Goal: Information Seeking & Learning: Learn about a topic

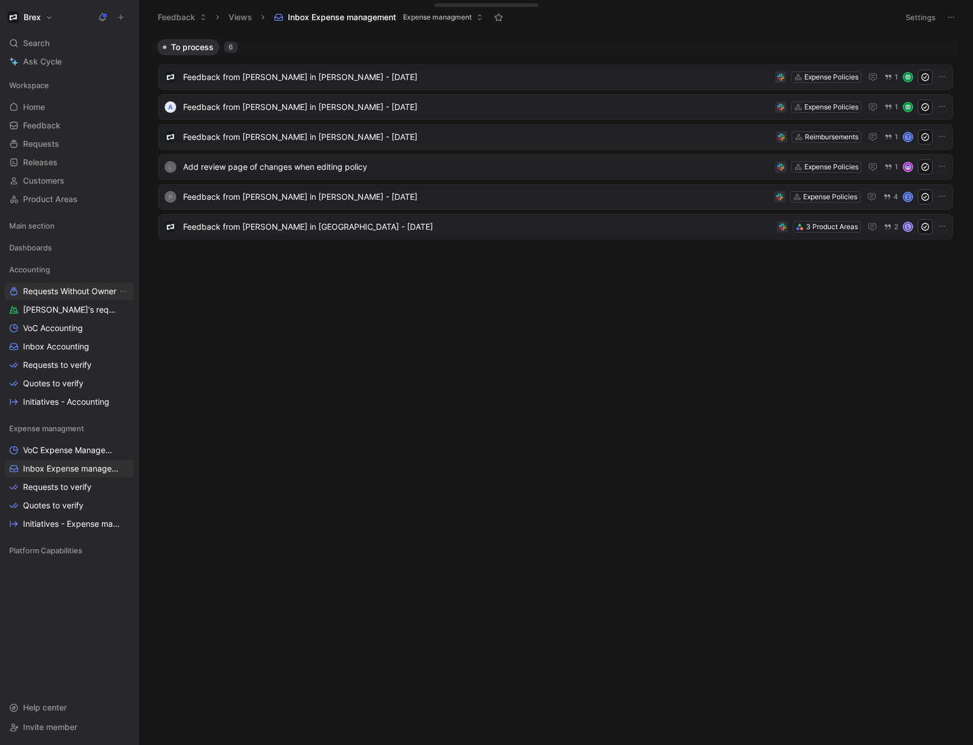
click at [79, 290] on span "Requests Without Owner" at bounding box center [69, 292] width 93 height 12
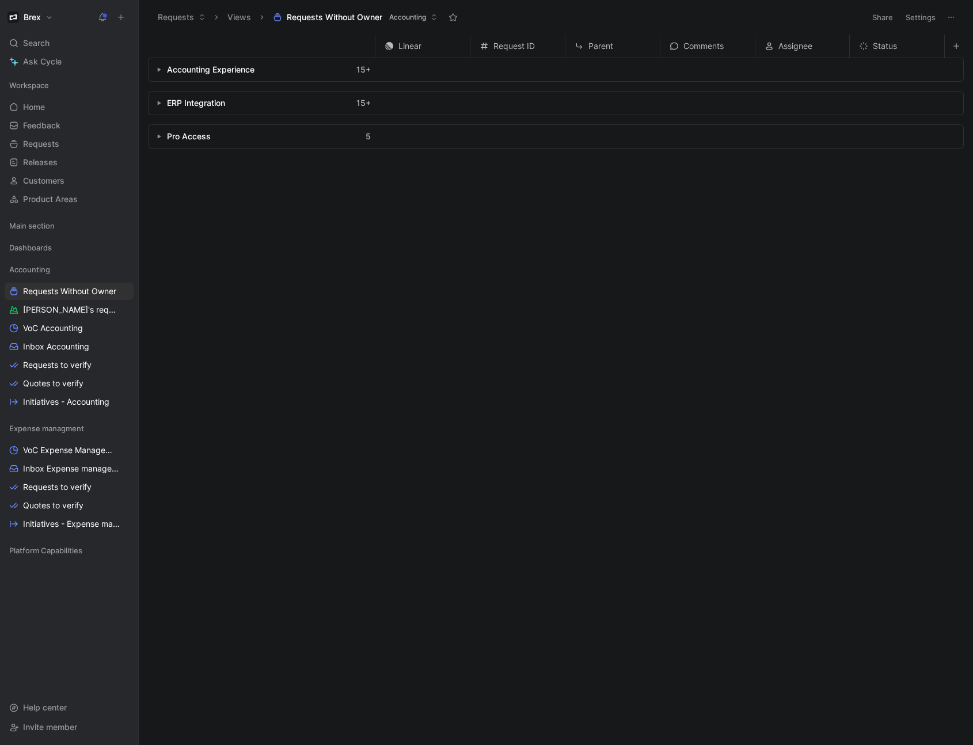
click at [158, 75] on div "Accounting Experience 15 +" at bounding box center [262, 69] width 227 height 23
click at [161, 71] on button "button" at bounding box center [159, 70] width 12 height 12
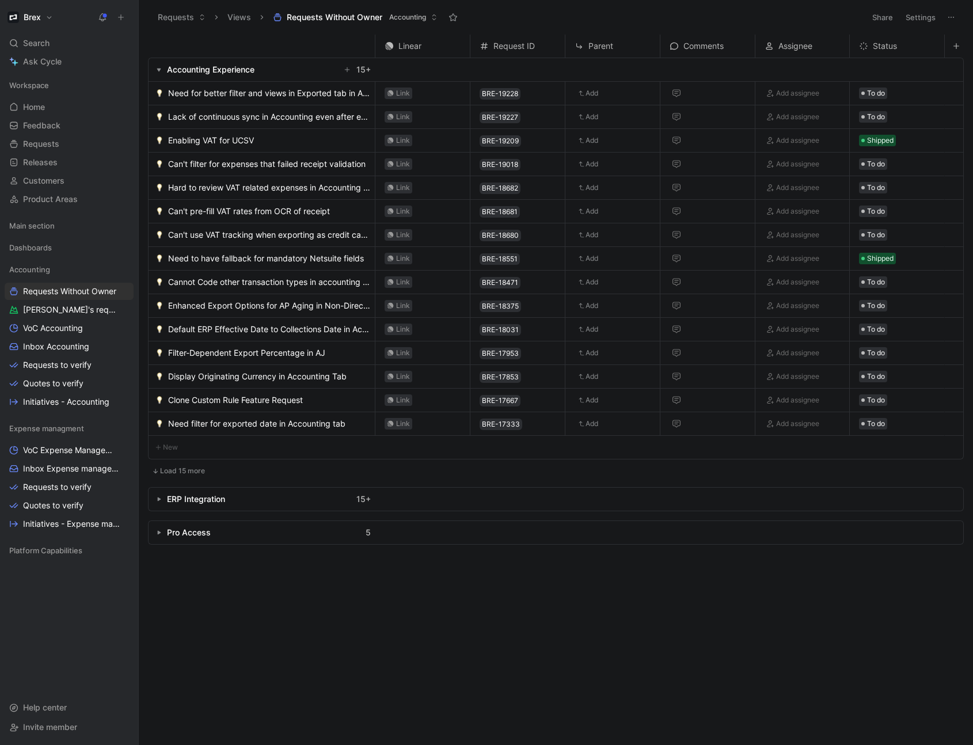
click at [161, 71] on button "button" at bounding box center [159, 70] width 12 height 12
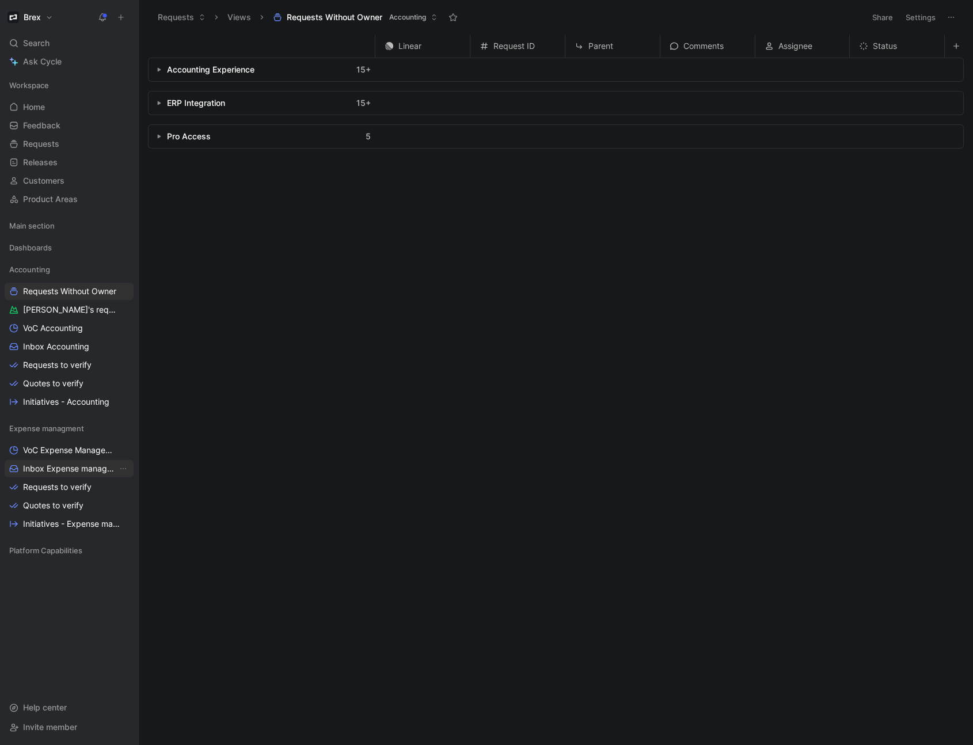
click at [40, 339] on span "Inbox Expense management" at bounding box center [70, 469] width 94 height 12
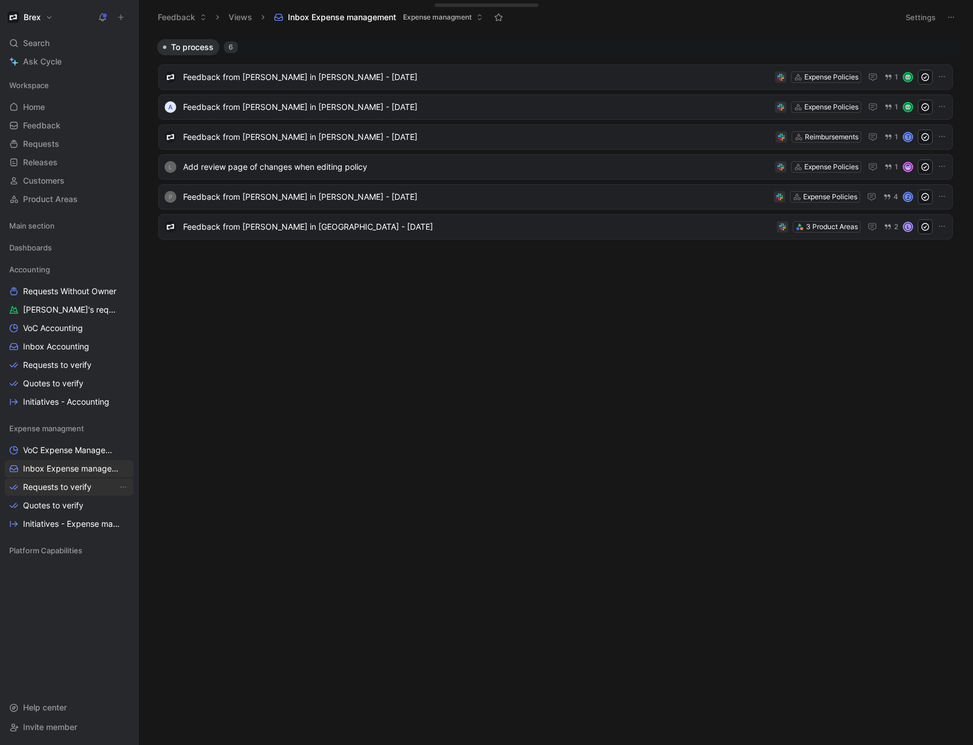
click at [60, 339] on span "Requests to verify" at bounding box center [57, 487] width 69 height 12
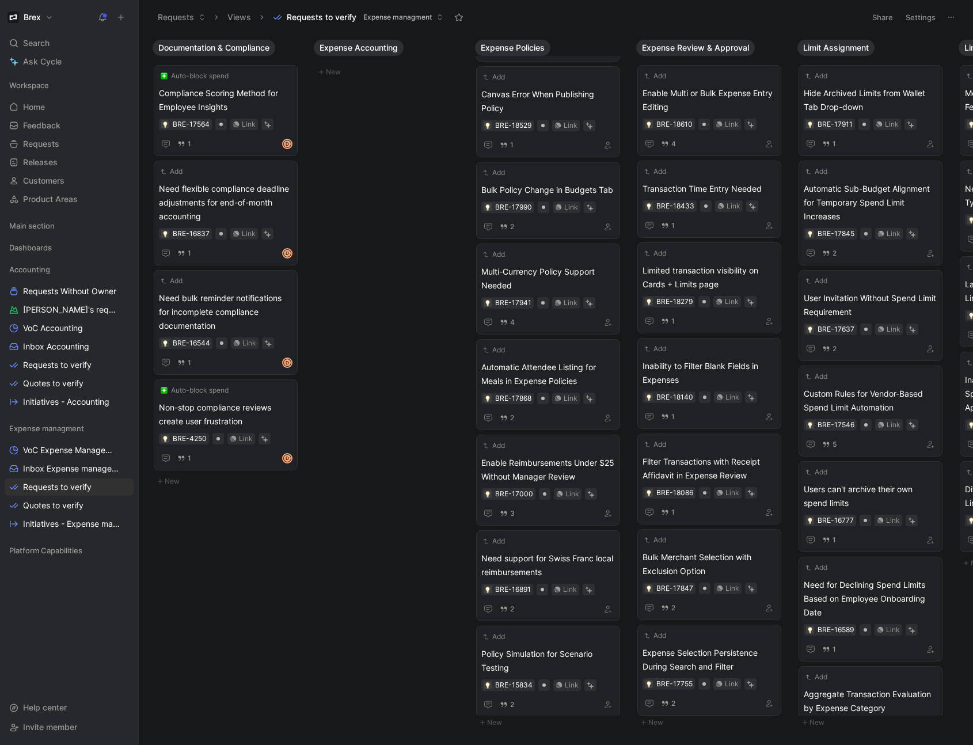
scroll to position [138, 0]
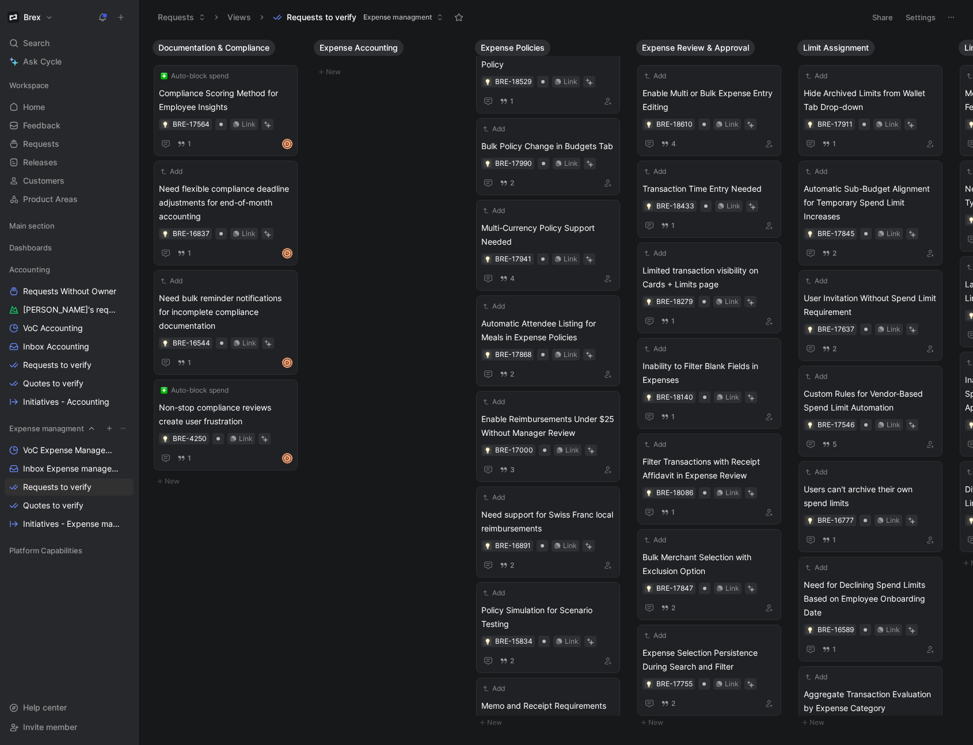
click at [124, 339] on icon at bounding box center [123, 428] width 7 height 7
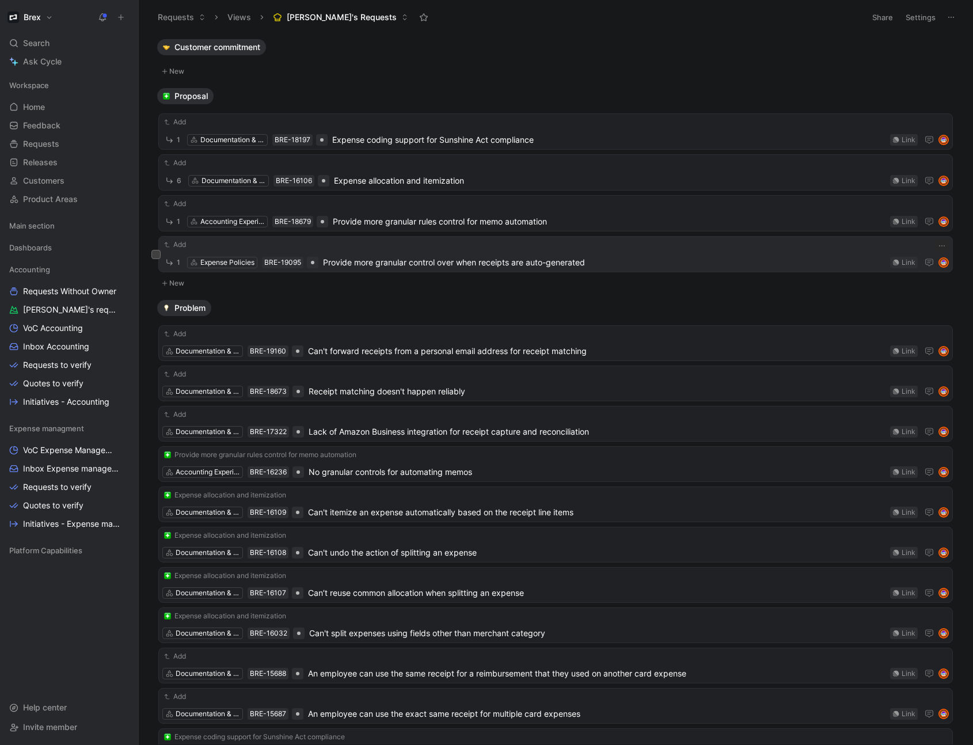
click at [372, 262] on span "Provide more granular control over when receipts are auto-generated" at bounding box center [604, 263] width 562 height 14
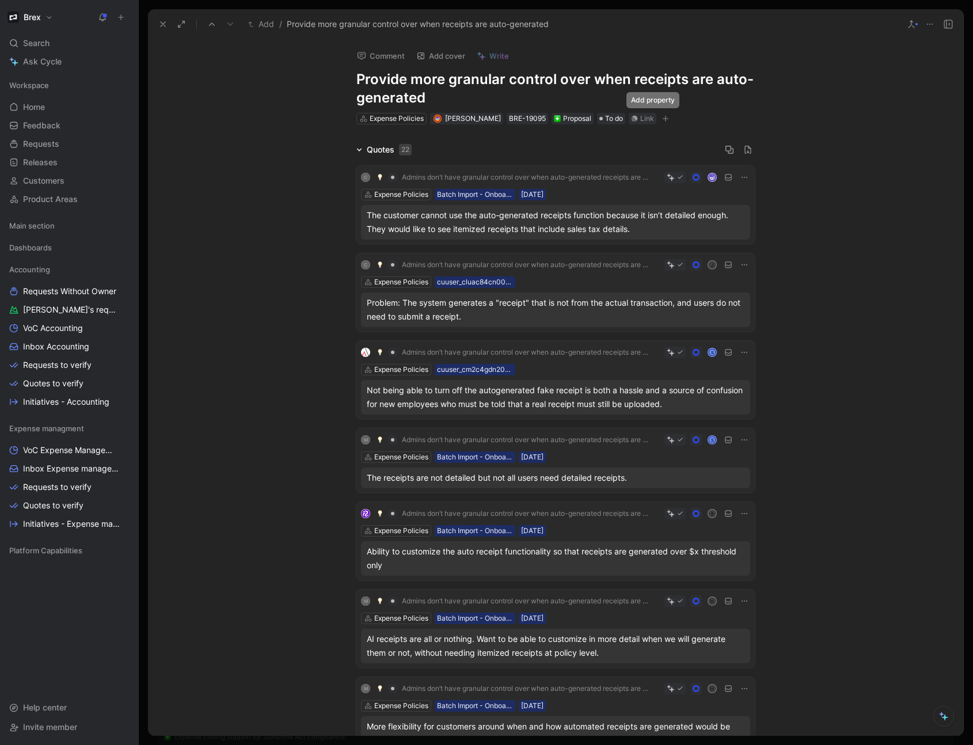
click at [662, 118] on icon "button" at bounding box center [665, 118] width 7 height 7
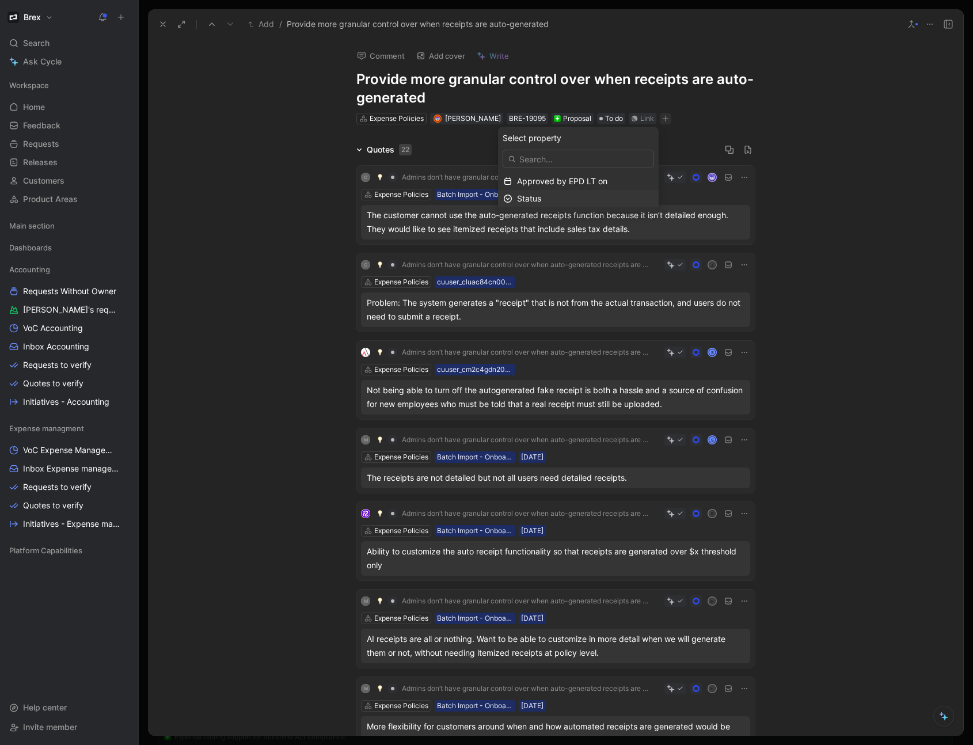
click at [556, 200] on div "Status" at bounding box center [585, 199] width 136 height 14
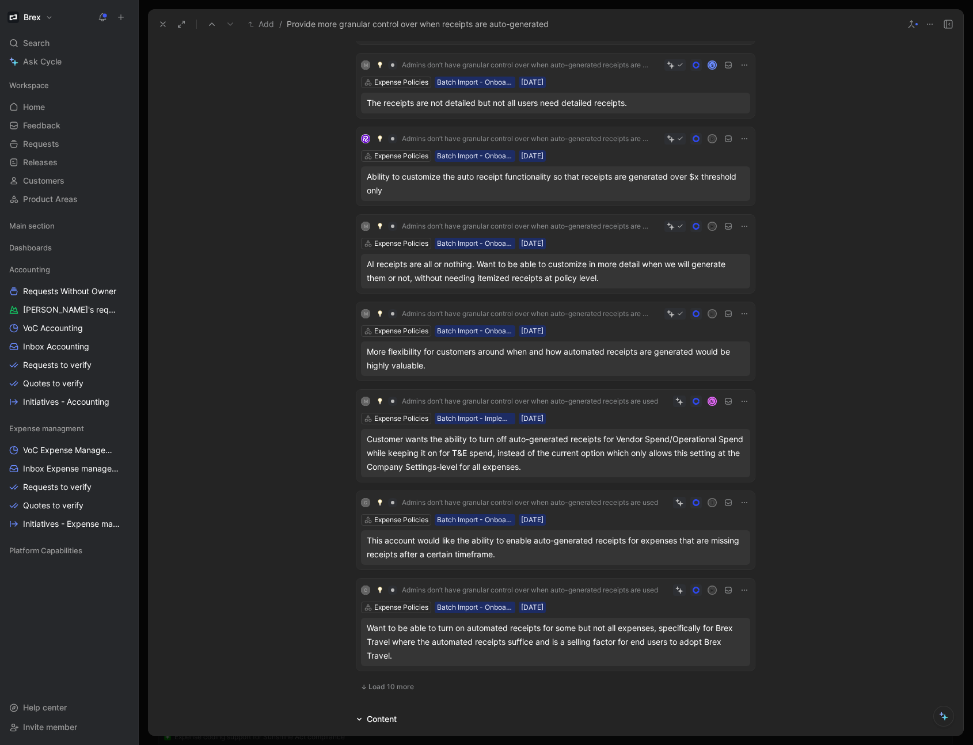
scroll to position [465, 0]
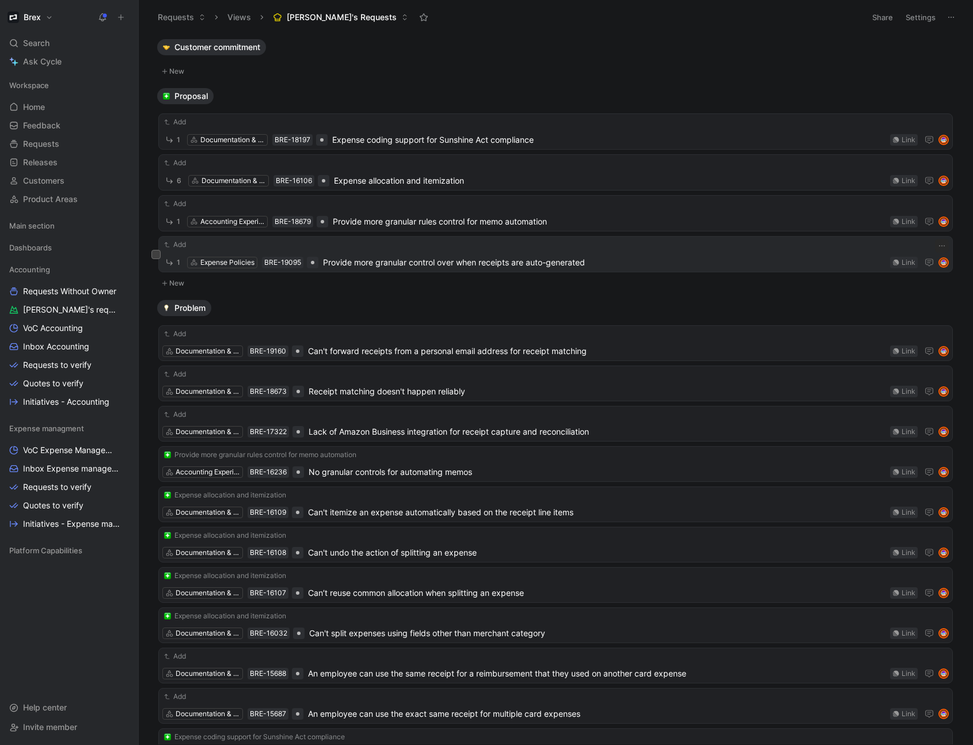
click at [367, 264] on span "Provide more granular control over when receipts are auto-generated" at bounding box center [604, 263] width 562 height 14
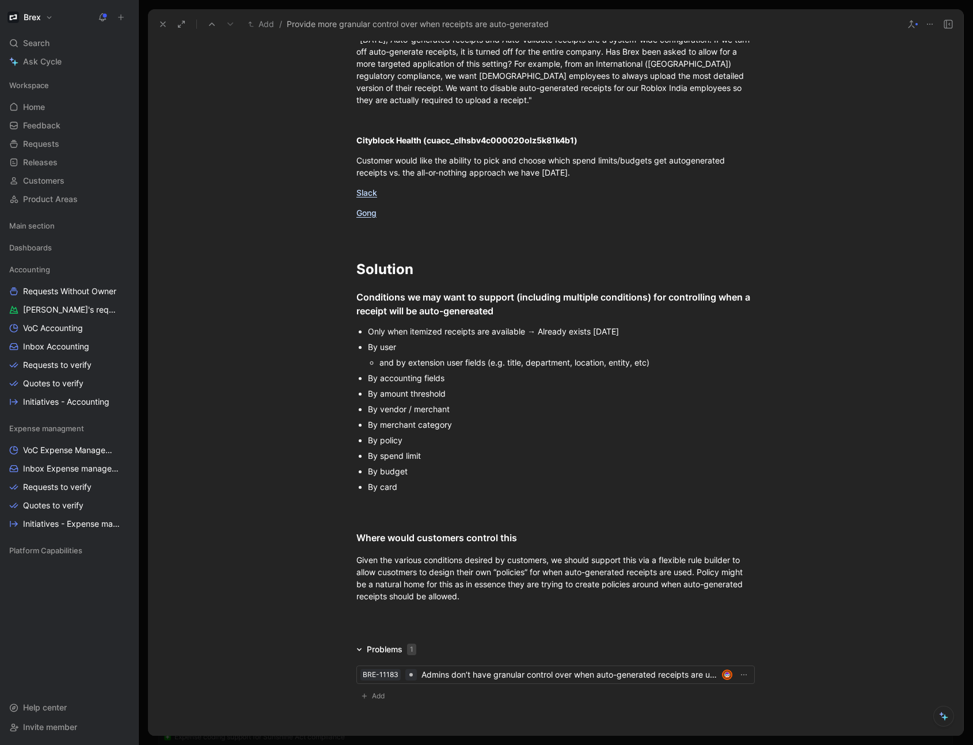
scroll to position [1733, 0]
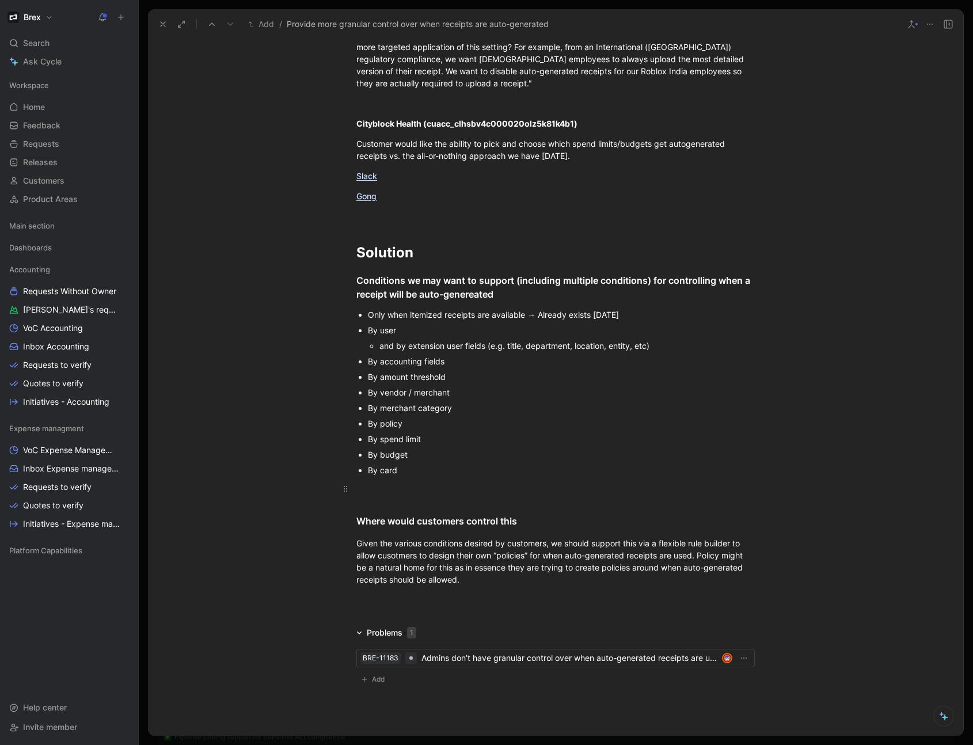
click at [391, 498] on p at bounding box center [555, 488] width 442 height 19
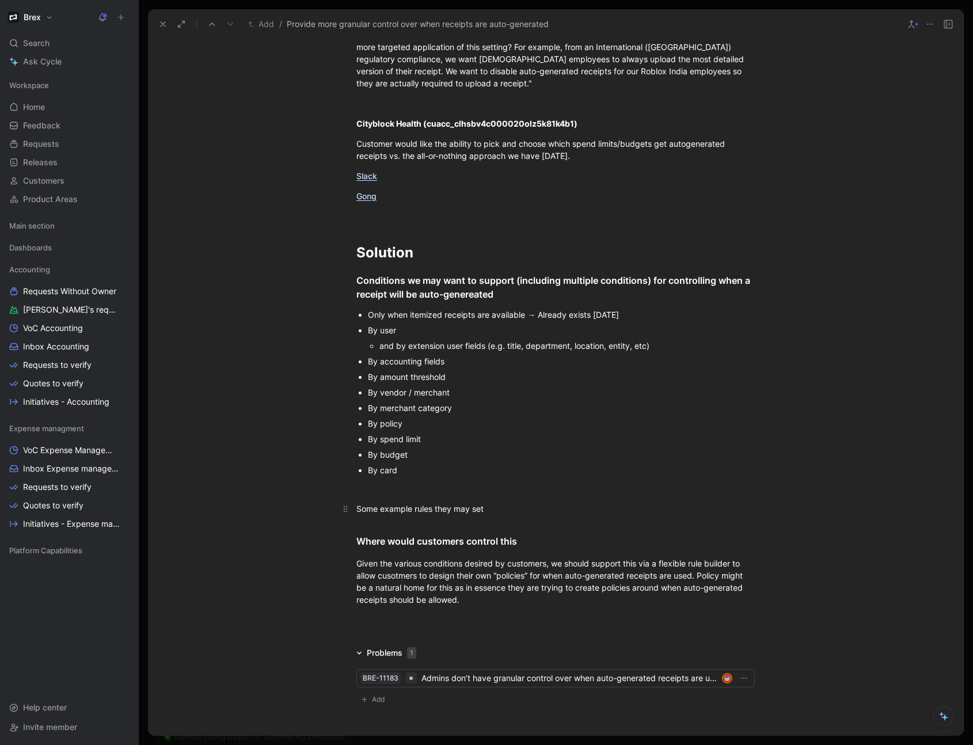
click at [435, 515] on div "Some example rules they may set" at bounding box center [555, 509] width 398 height 12
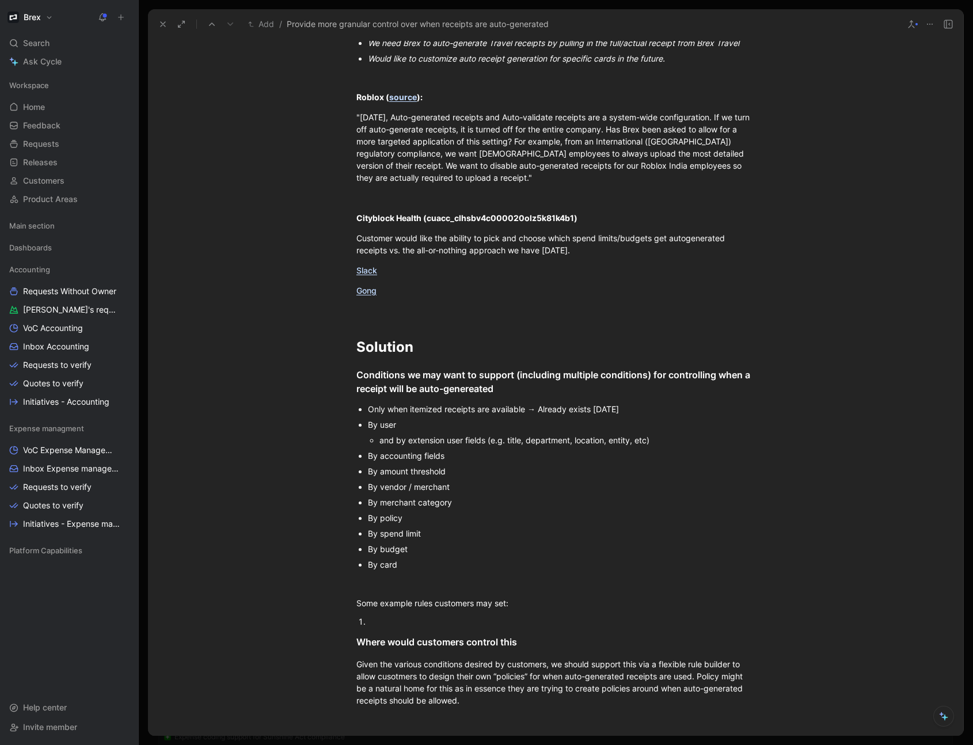
scroll to position [1693, 0]
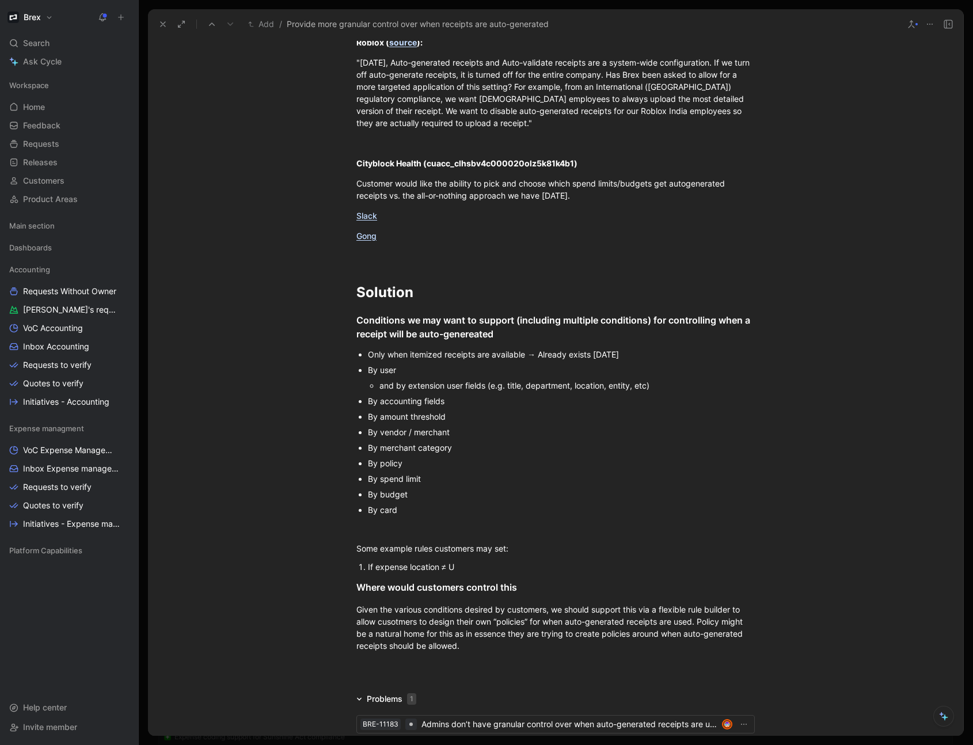
click at [476, 573] on div "If expense location ≠ U" at bounding box center [561, 567] width 387 height 12
click at [623, 360] on div "Only when itemized receipts are available → Already exists [DATE]" at bounding box center [561, 354] width 387 height 12
drag, startPoint x: 628, startPoint y: 368, endPoint x: 362, endPoint y: 371, distance: 266.6
click at [362, 371] on ul "Only when itemized receipts are available → Already exists [DATE] By user and b…" at bounding box center [555, 432] width 442 height 171
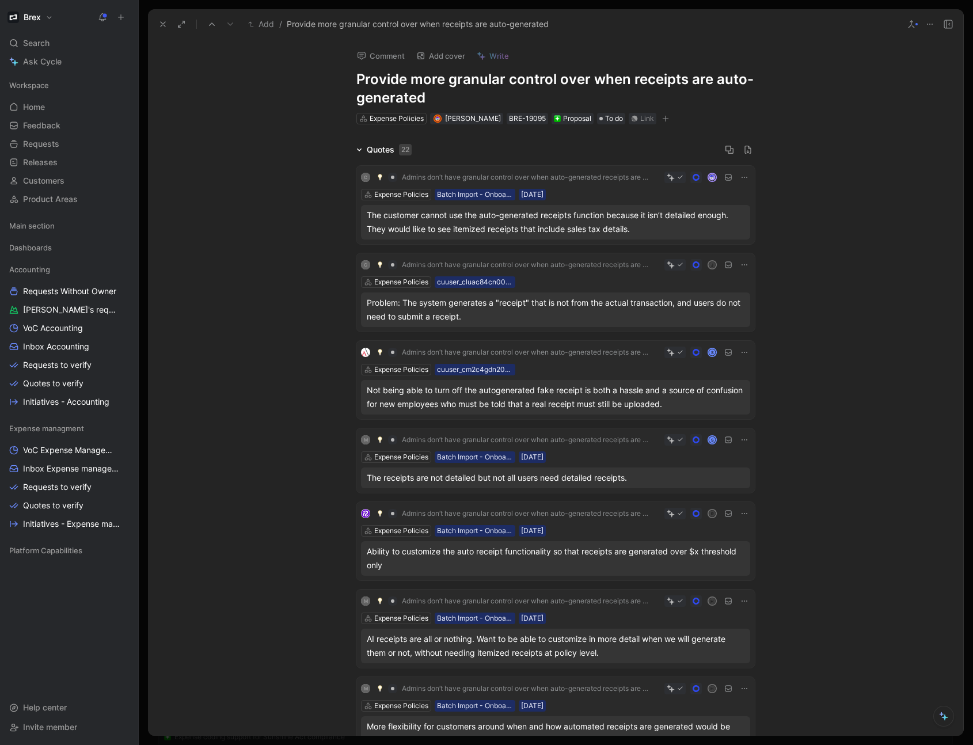
scroll to position [1830, 0]
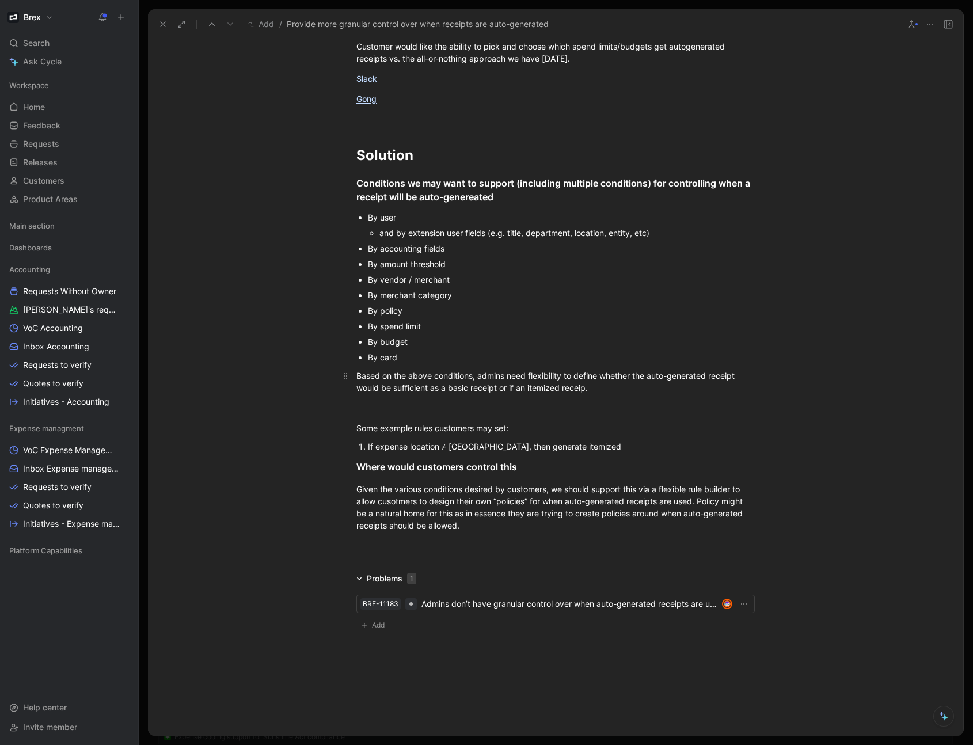
click at [518, 394] on div "Based on the above conditions, admins need flexibility to define whether the au…" at bounding box center [555, 382] width 398 height 24
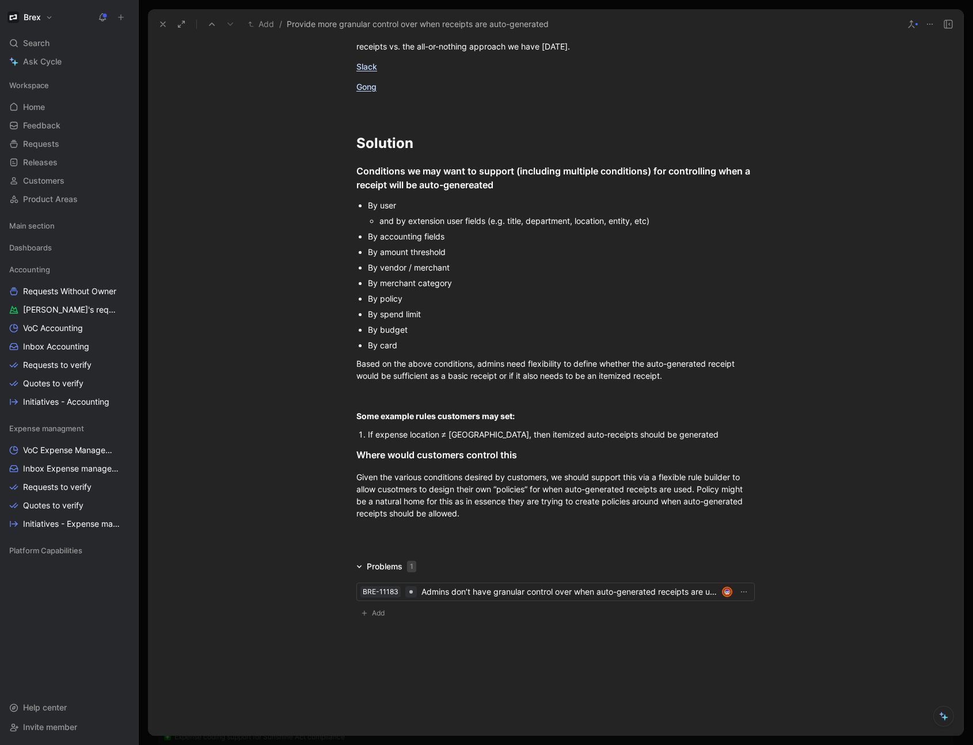
click at [480, 434] on div "If expense location ≠ [GEOGRAPHIC_DATA], then itemized auto-receipts should be …" at bounding box center [561, 434] width 387 height 12
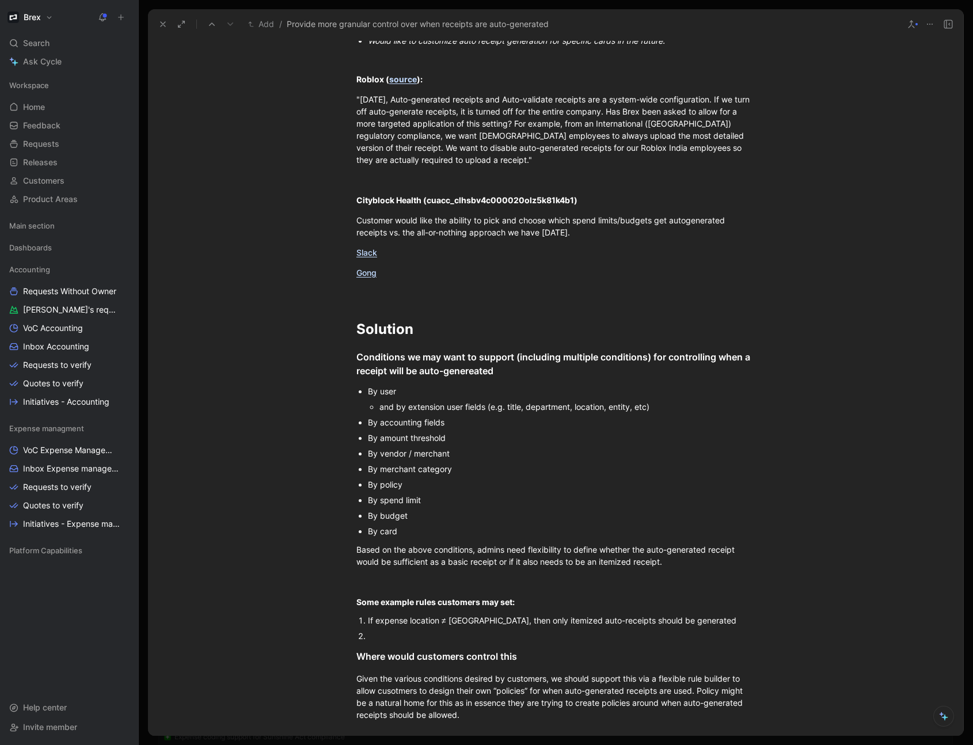
scroll to position [1693, 0]
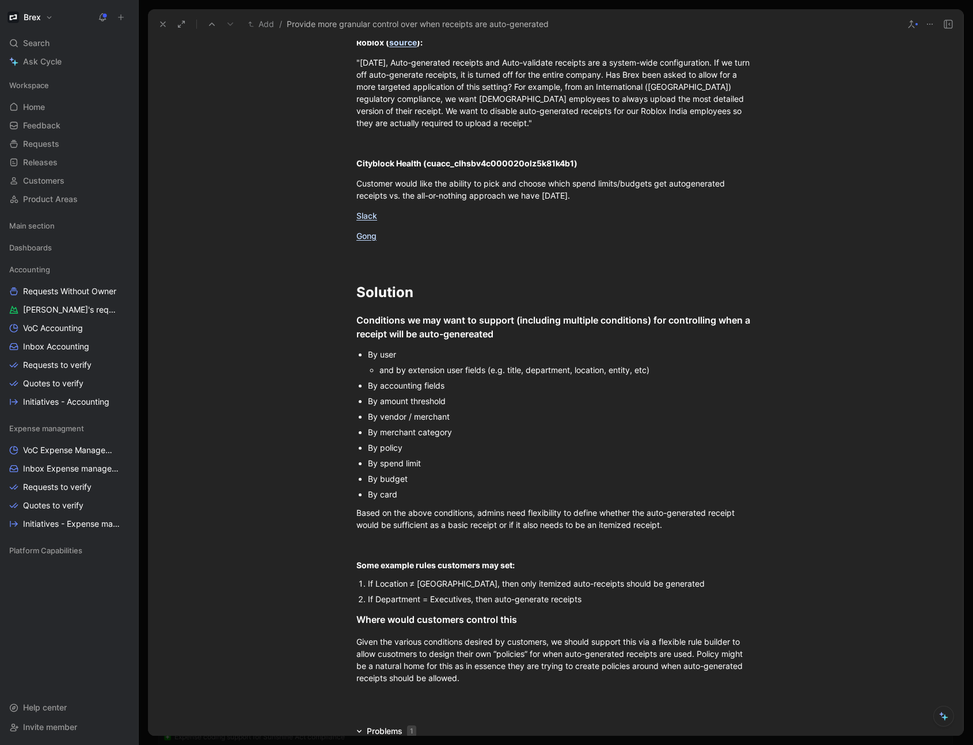
click at [459, 590] on div "If Location ≠ [GEOGRAPHIC_DATA], then only itemized auto-receipts should be gen…" at bounding box center [561, 583] width 387 height 12
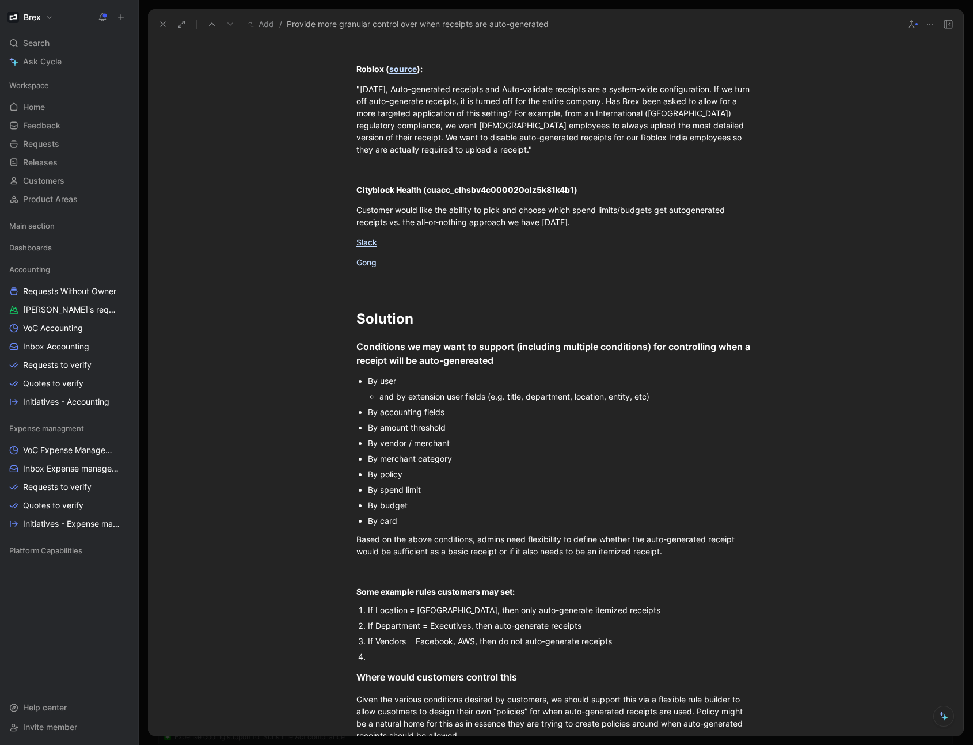
scroll to position [1886, 0]
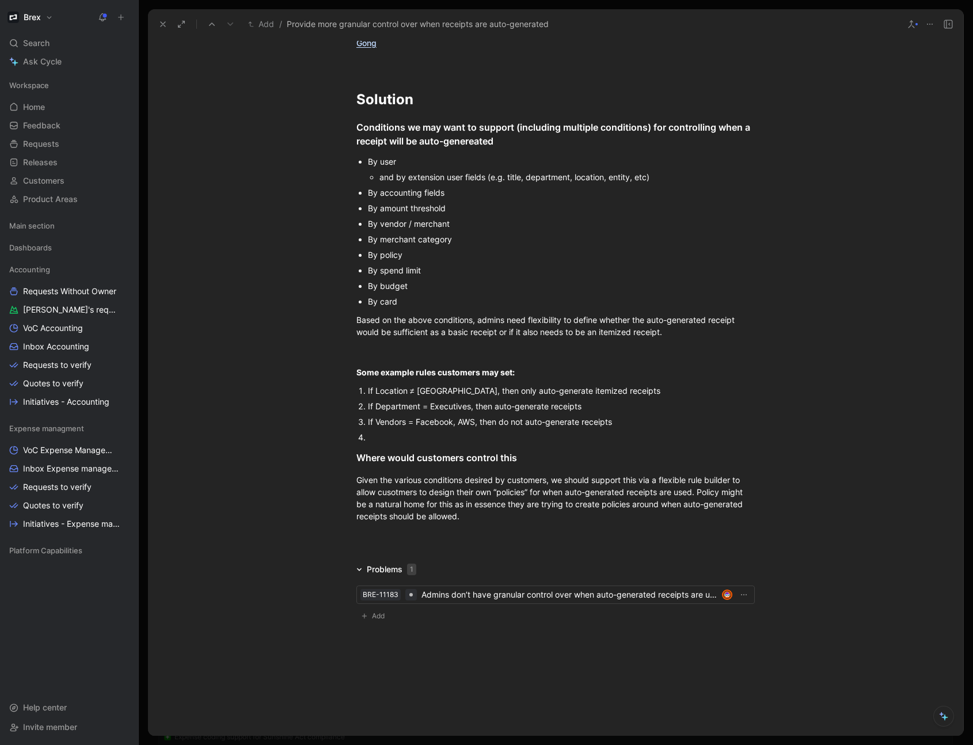
click at [455, 428] on div "If Vendors = Facebook, AWS, then do not auto-generate receipts" at bounding box center [561, 422] width 387 height 12
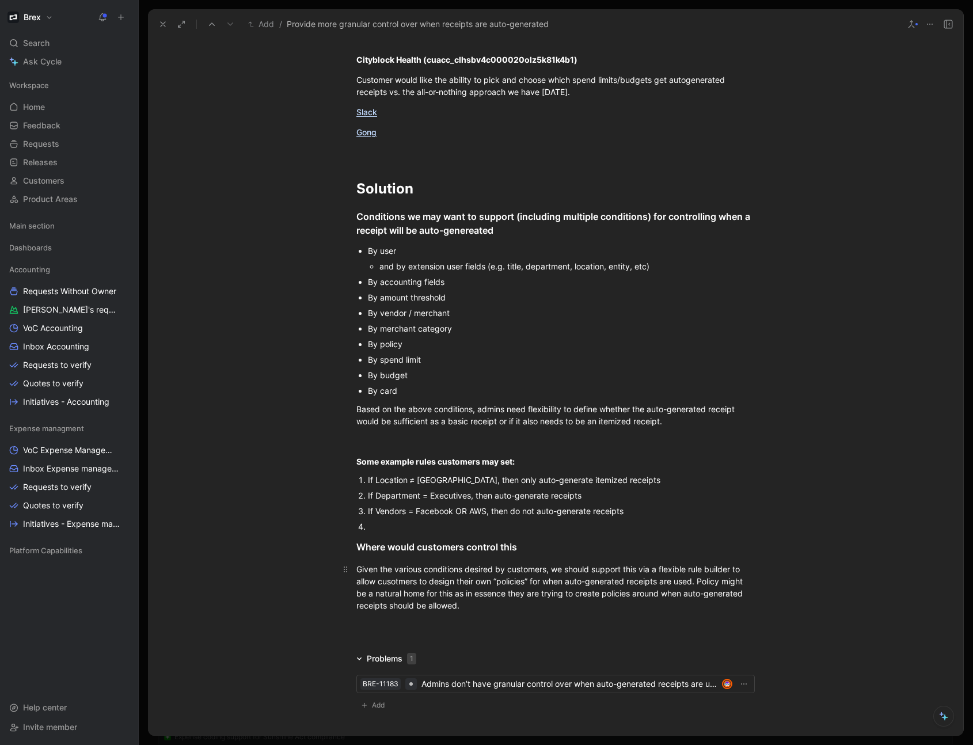
scroll to position [1808, 0]
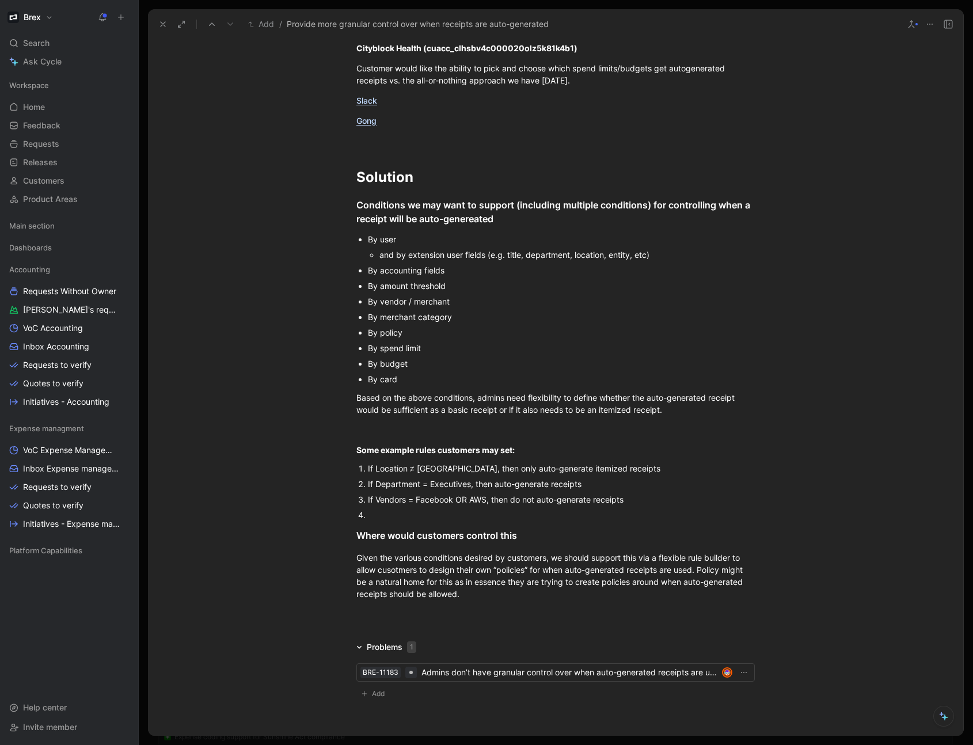
click at [421, 521] on div at bounding box center [561, 515] width 387 height 12
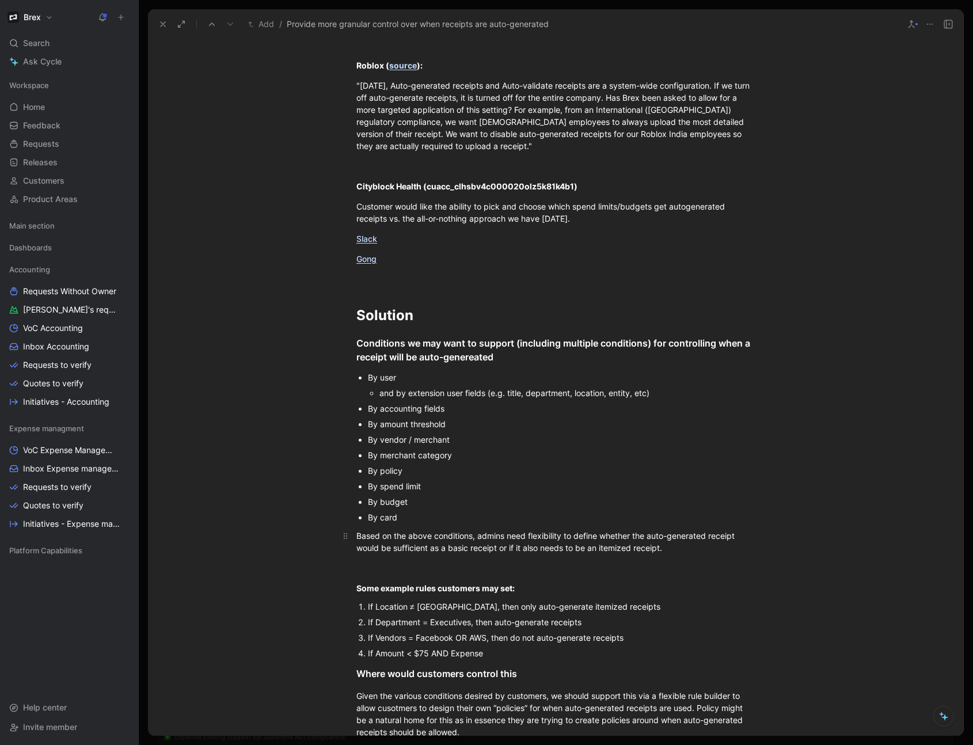
scroll to position [1601, 0]
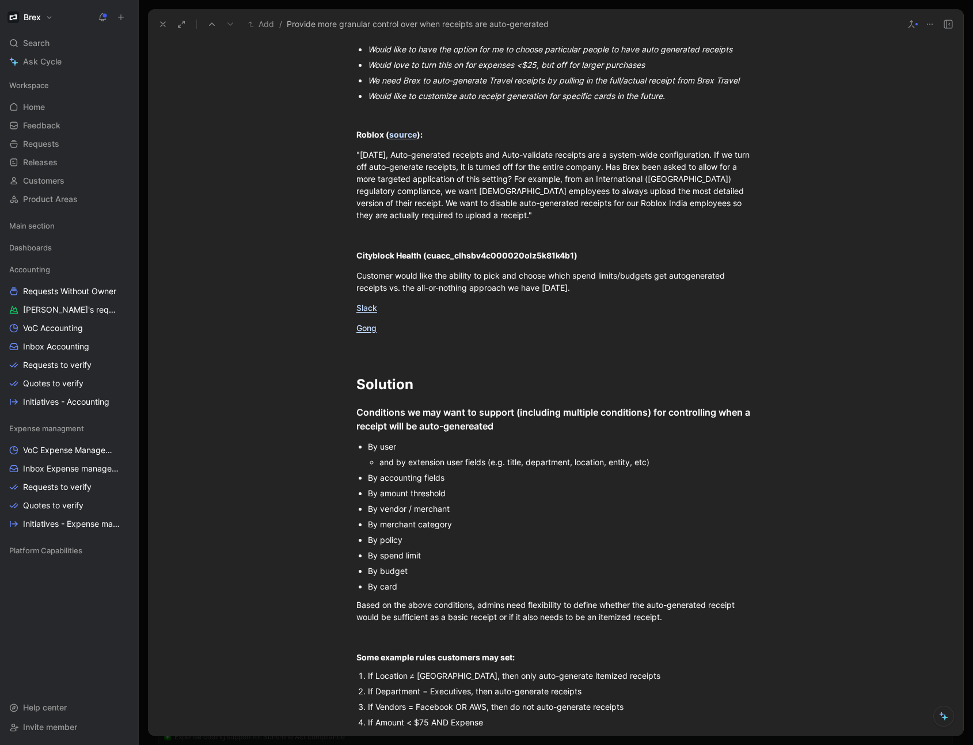
click at [452, 484] on div "By accounting fields" at bounding box center [561, 477] width 387 height 12
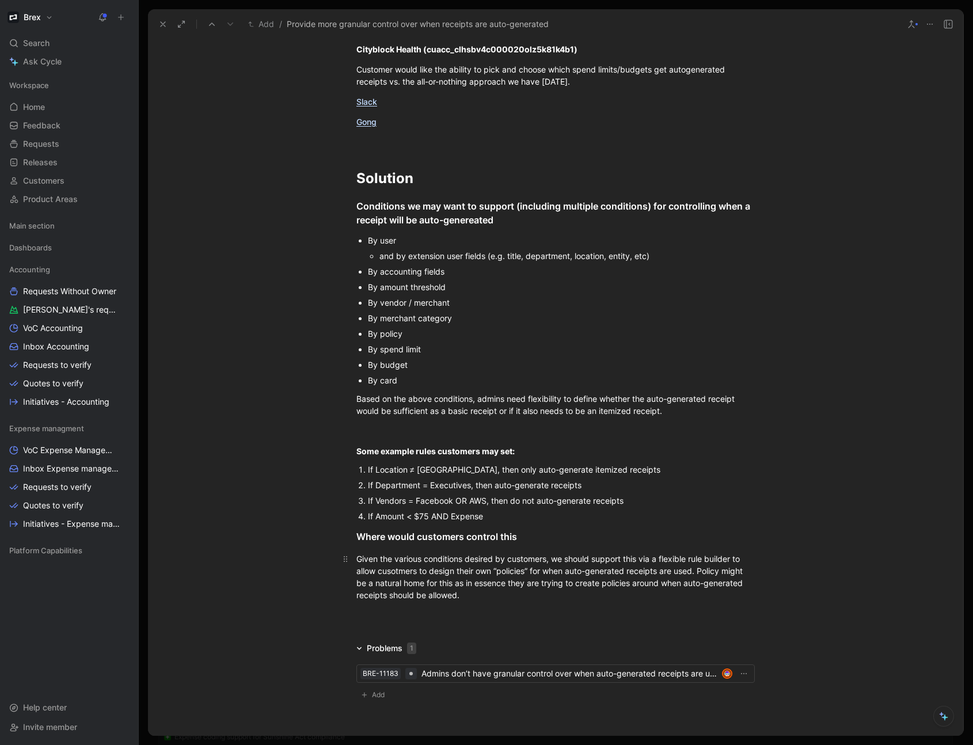
scroll to position [1808, 0]
click at [464, 626] on div at bounding box center [555, 620] width 815 height 14
click at [514, 521] on div "If Amount < $75 AND Expense" at bounding box center [561, 515] width 387 height 12
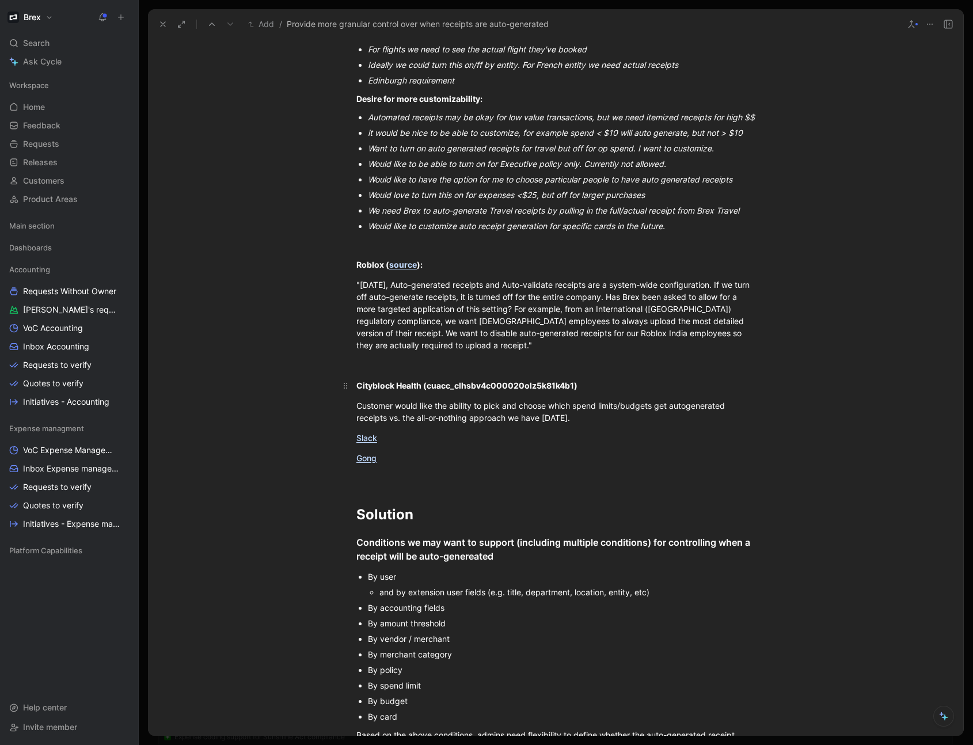
scroll to position [1778, 0]
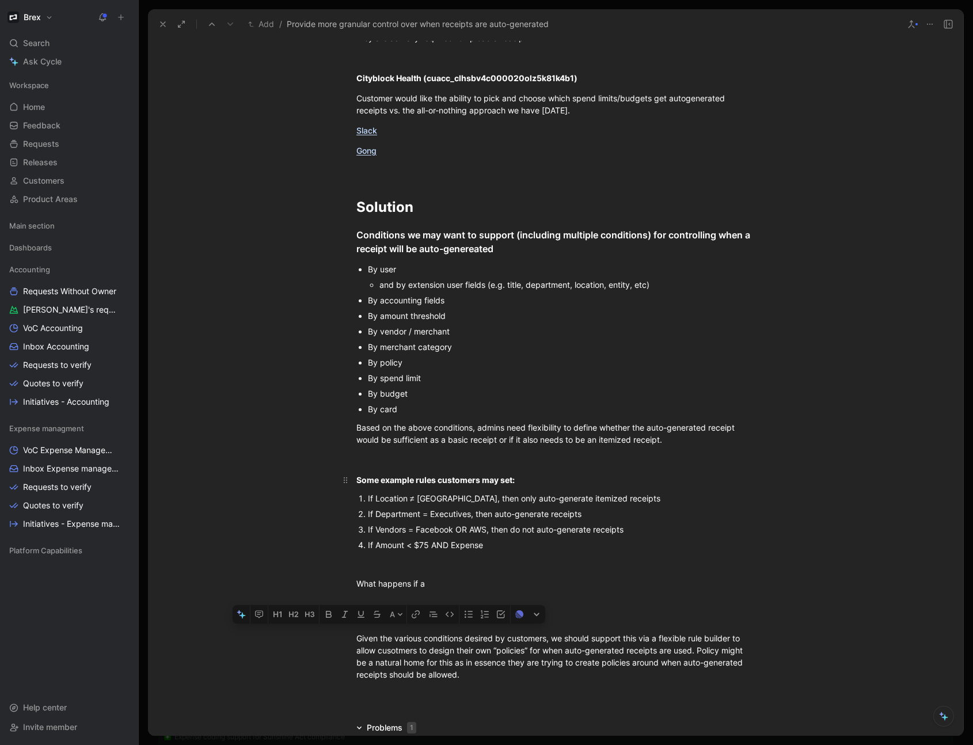
click at [421, 484] on p "Some example rules customers may set:" at bounding box center [555, 479] width 442 height 19
drag, startPoint x: 438, startPoint y: 596, endPoint x: 353, endPoint y: 599, distance: 84.1
click at [356, 590] on div "What happens if a" at bounding box center [555, 583] width 398 height 12
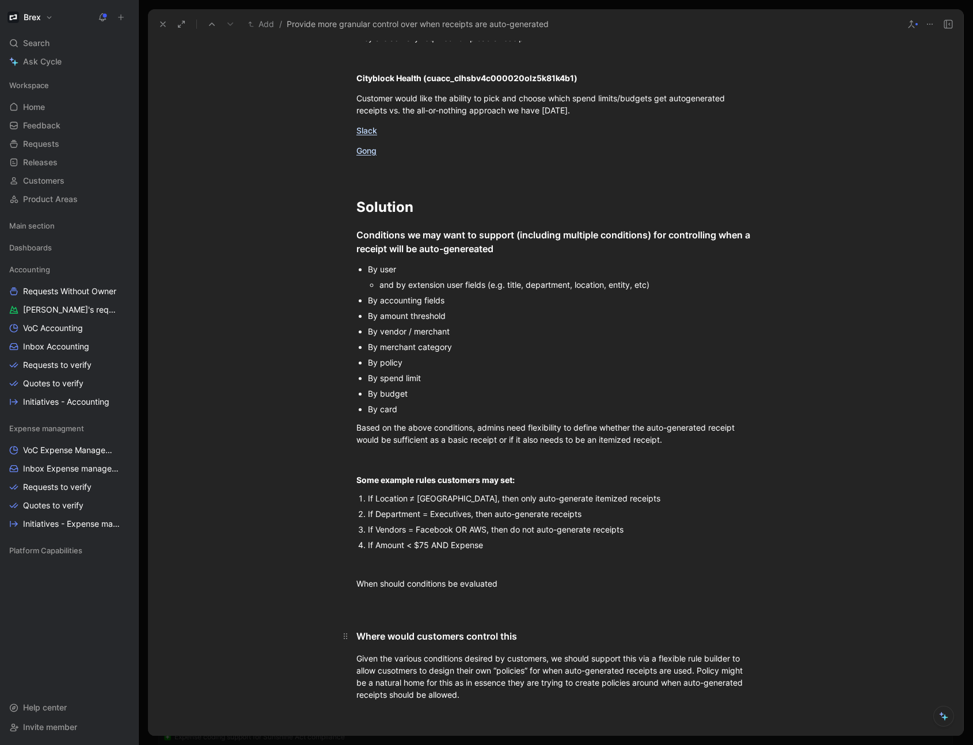
click at [370, 648] on h3 "Where would customers control this" at bounding box center [555, 630] width 442 height 33
click at [344, 641] on icon at bounding box center [345, 636] width 9 height 9
click at [356, 590] on div "When should conditions be evaluated" at bounding box center [555, 583] width 398 height 12
click at [407, 590] on div "When should conditions be evaluated" at bounding box center [555, 583] width 398 height 12
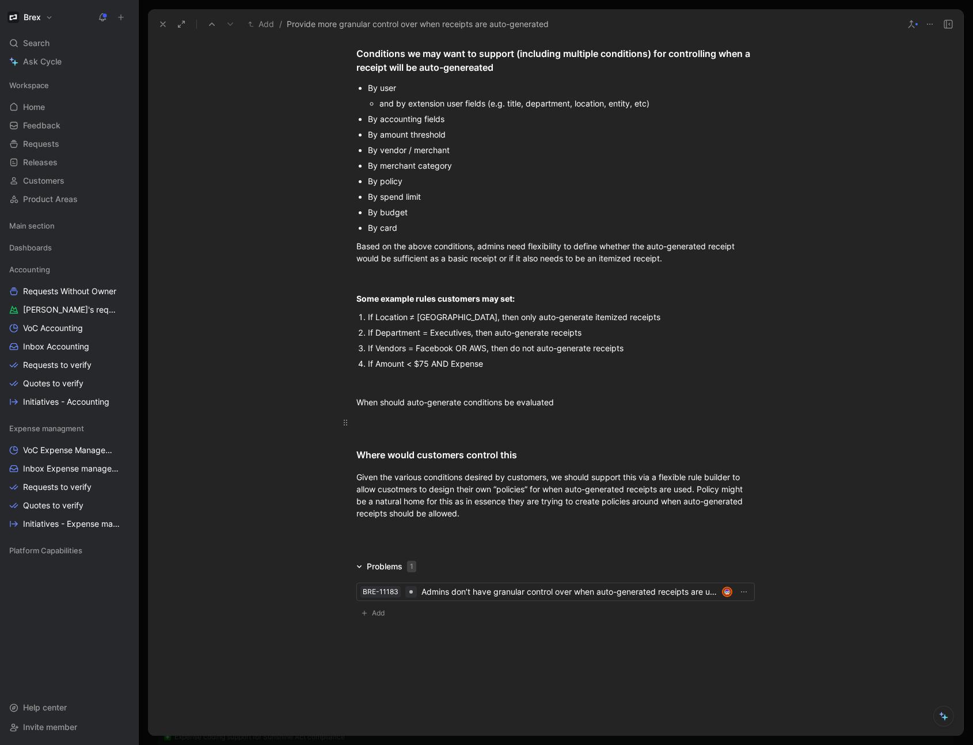
click at [379, 423] on div at bounding box center [555, 422] width 398 height 12
click at [351, 406] on p "When should auto-generate conditions be evaluated" at bounding box center [555, 402] width 442 height 19
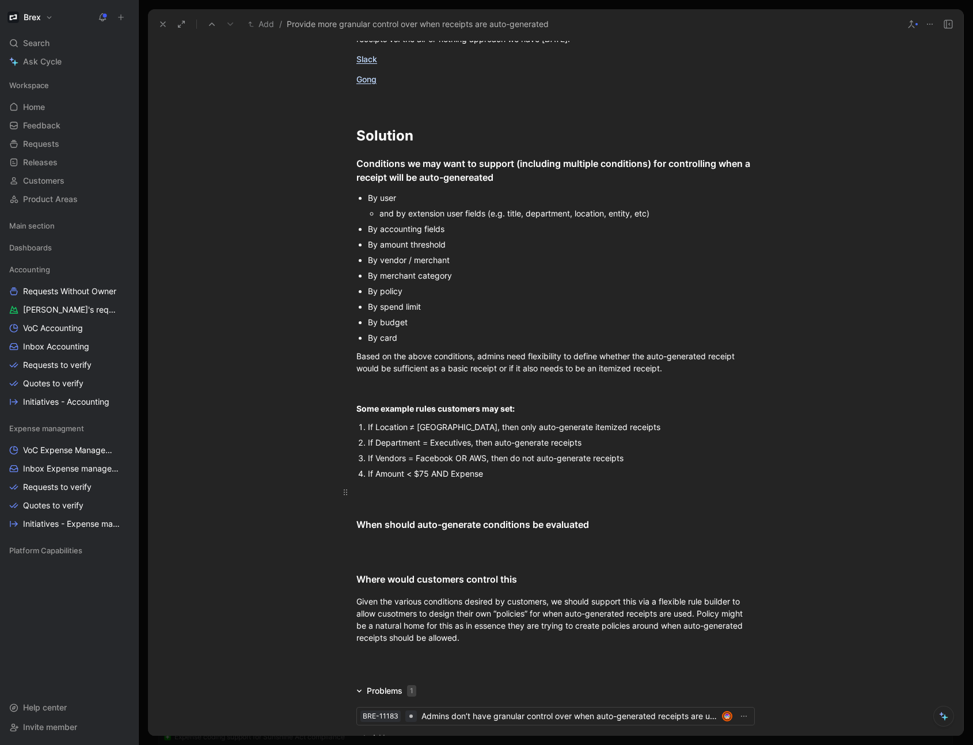
scroll to position [1834, 0]
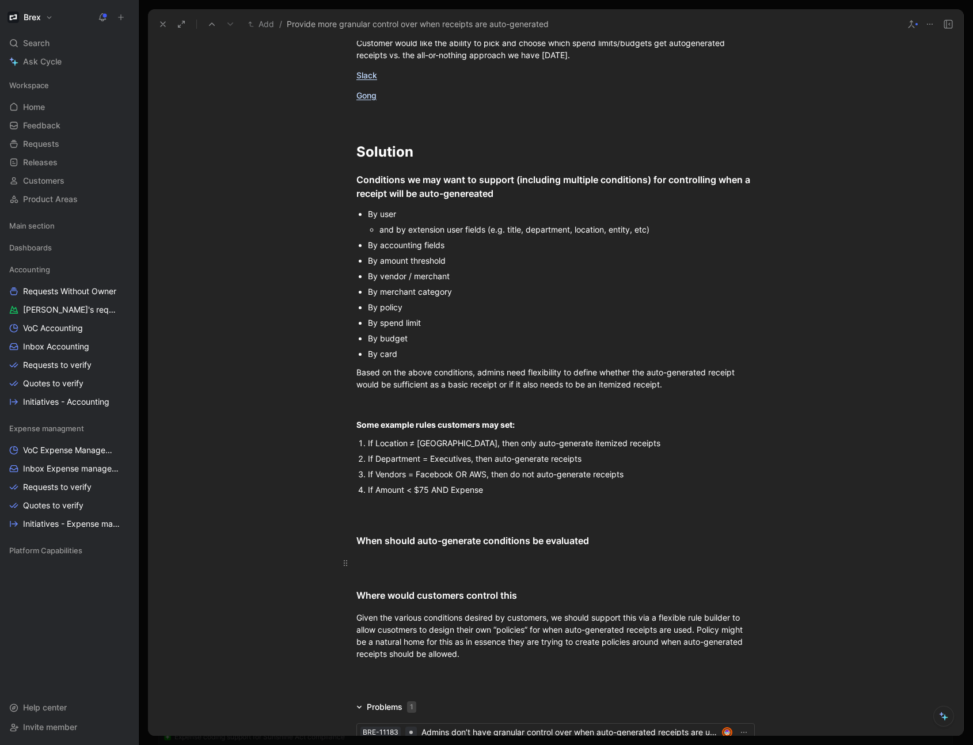
click at [365, 569] on div at bounding box center [555, 563] width 398 height 12
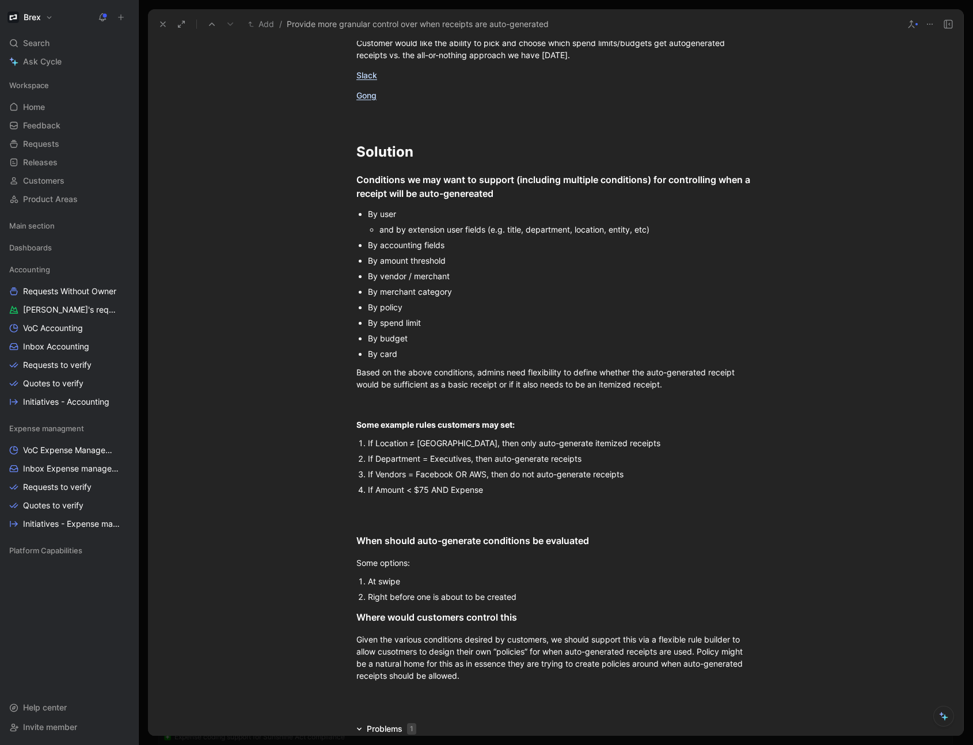
click at [368, 604] on li "Right before one is about to be created" at bounding box center [561, 597] width 387 height 16
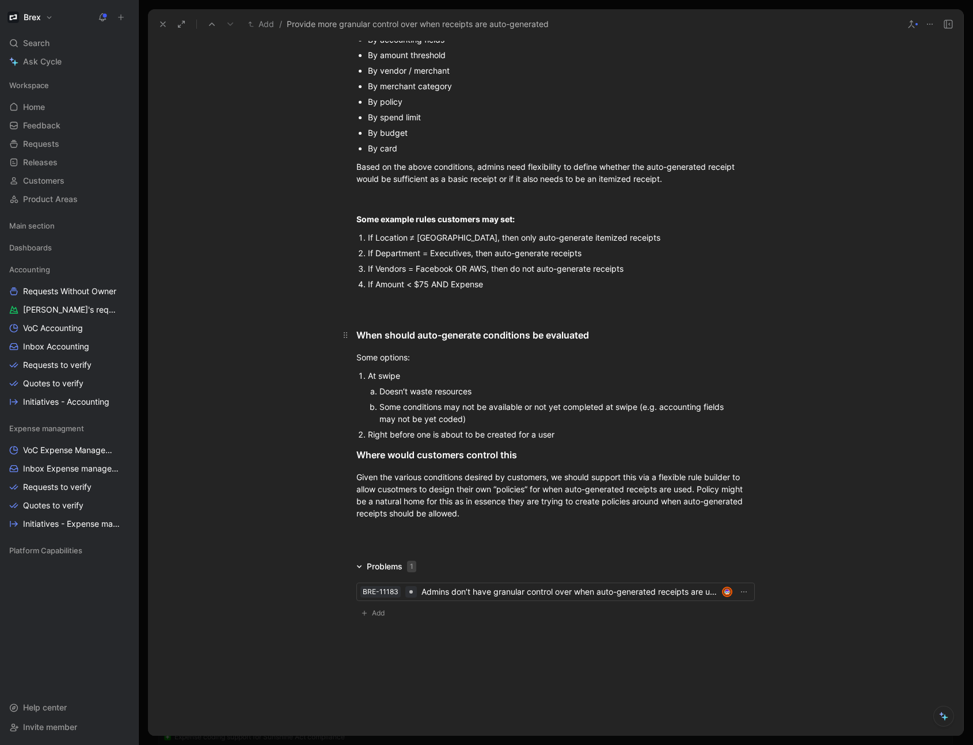
scroll to position [2051, 0]
drag, startPoint x: 482, startPoint y: 391, endPoint x: 389, endPoint y: 393, distance: 93.3
click at [379, 396] on div "Doesn’t waste resources" at bounding box center [555, 391] width 353 height 12
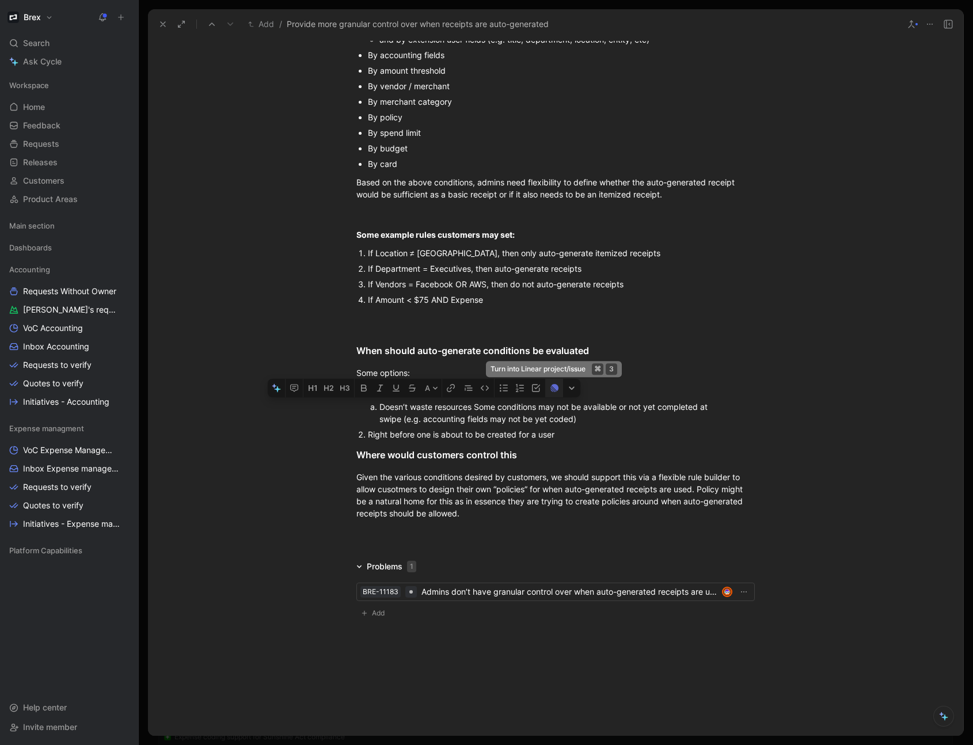
scroll to position [2036, 0]
click at [533, 409] on div "Some conditions may not be available or not yet completed at swipe (e.g. accoun…" at bounding box center [555, 413] width 353 height 24
click at [590, 407] on div "Some conditions may not be available or are not yet completed at swipe (e.g. ac…" at bounding box center [555, 413] width 353 height 24
click at [448, 421] on div "Some conditions may not be available or are not yet completed at swipe (e.g. ac…" at bounding box center [555, 413] width 353 height 24
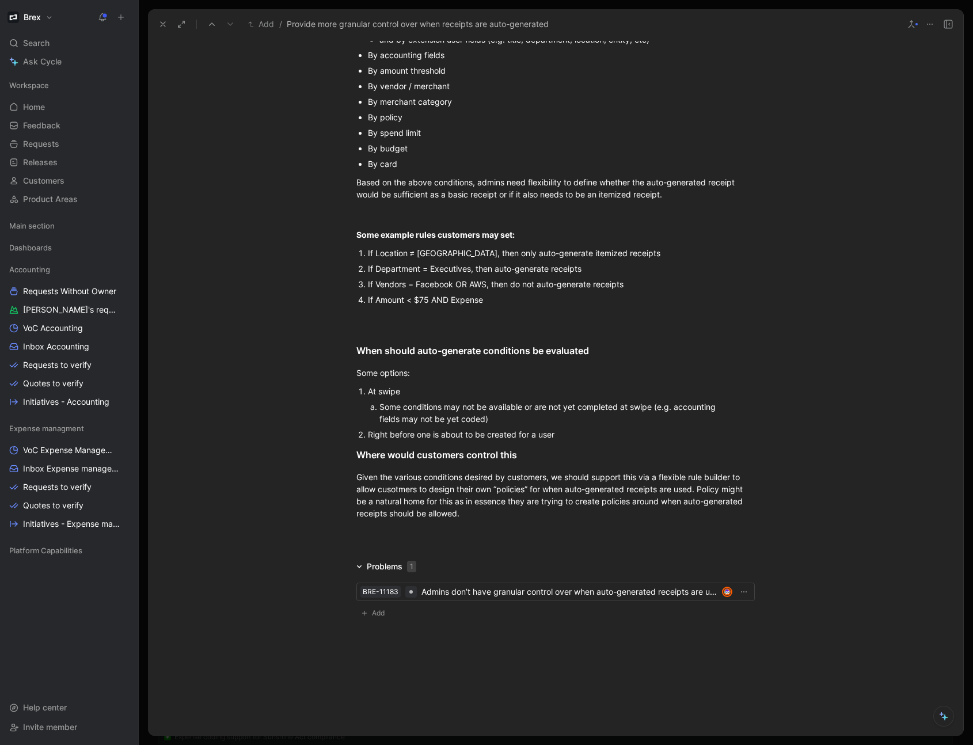
click at [448, 421] on div "Some conditions may not be available or are not yet completed at swipe (e.g. ac…" at bounding box center [555, 413] width 353 height 24
drag, startPoint x: 500, startPoint y: 421, endPoint x: 363, endPoint y: 402, distance: 137.8
click at [363, 402] on ol "At swipe Some conditions may not be available or are not yet completed at swipe…" at bounding box center [555, 412] width 442 height 59
click at [532, 424] on div "Some conditions may not be available or are not yet completed at swipe (e.g. ac…" at bounding box center [555, 413] width 353 height 24
click at [561, 438] on div "Right before one is about to be created for a user" at bounding box center [561, 434] width 387 height 12
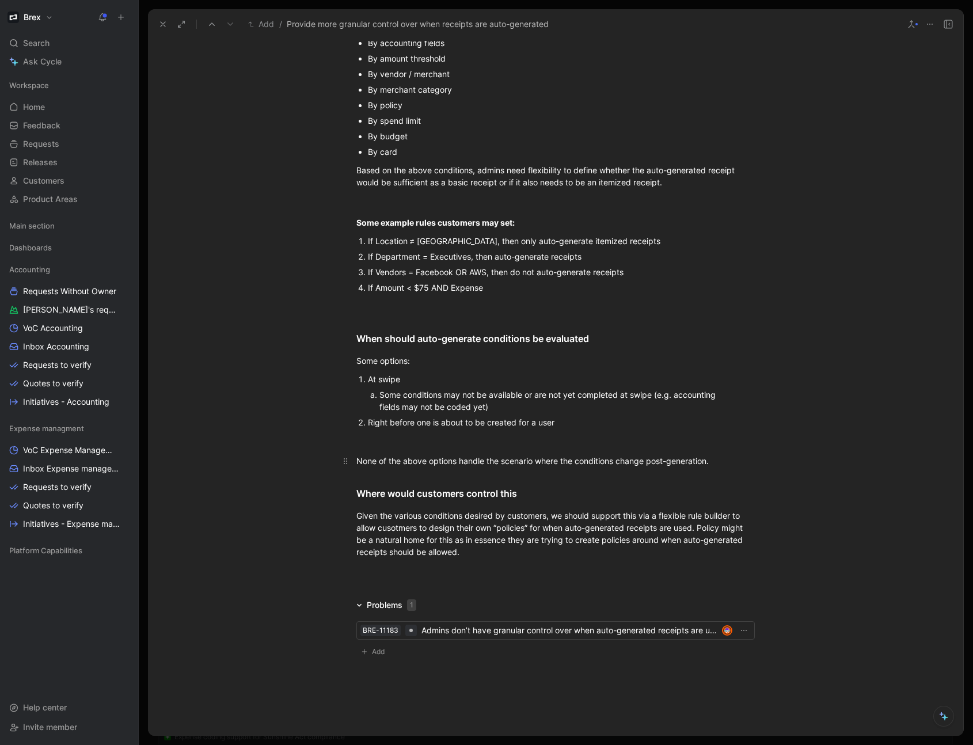
click at [668, 467] on div "None of the above options handle the scenario where the conditions change post-…" at bounding box center [555, 461] width 398 height 12
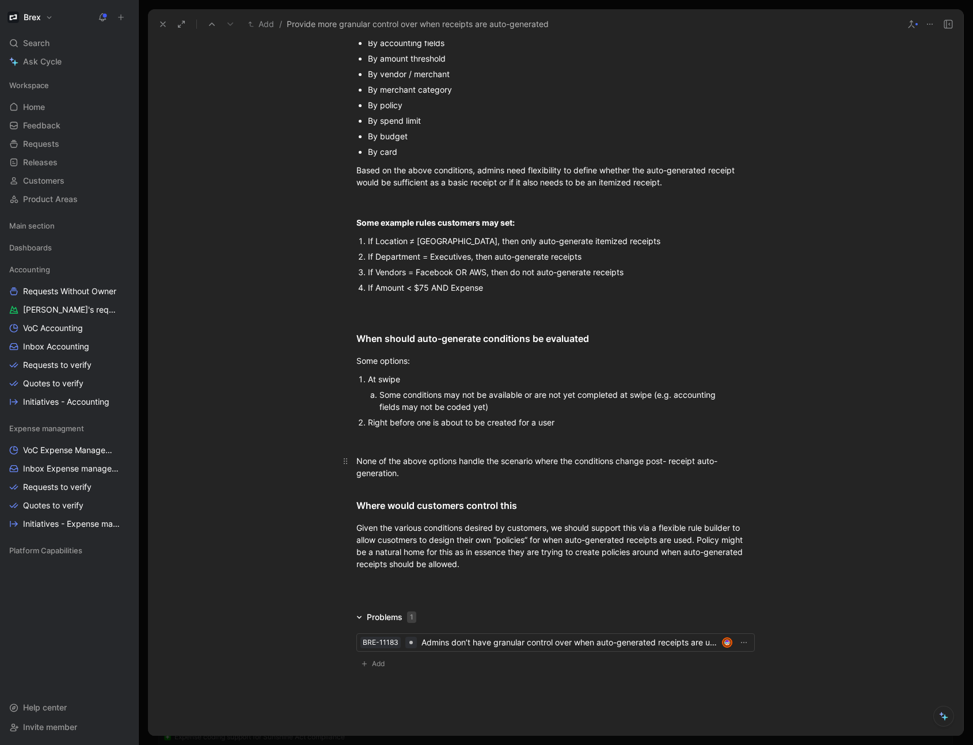
click at [649, 473] on div "None of the above options handle the scenario where the conditions change post-…" at bounding box center [555, 467] width 398 height 24
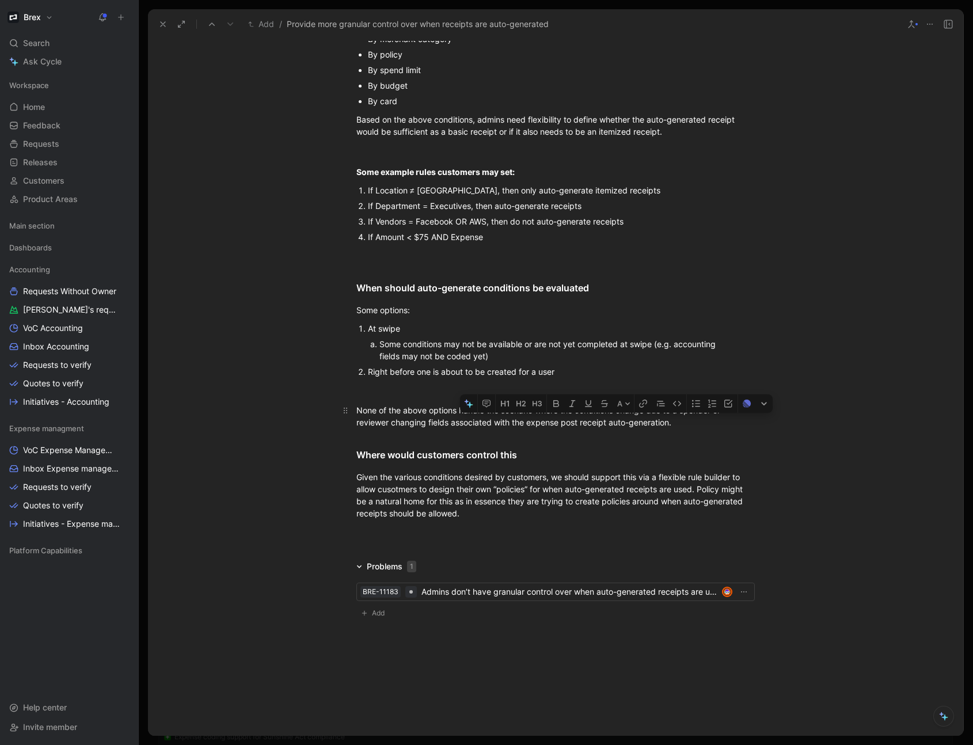
drag, startPoint x: 603, startPoint y: 425, endPoint x: 673, endPoint y: 426, distance: 70.2
click at [673, 426] on div "None of the above options handle the scenario where the conditions change due t…" at bounding box center [555, 416] width 398 height 24
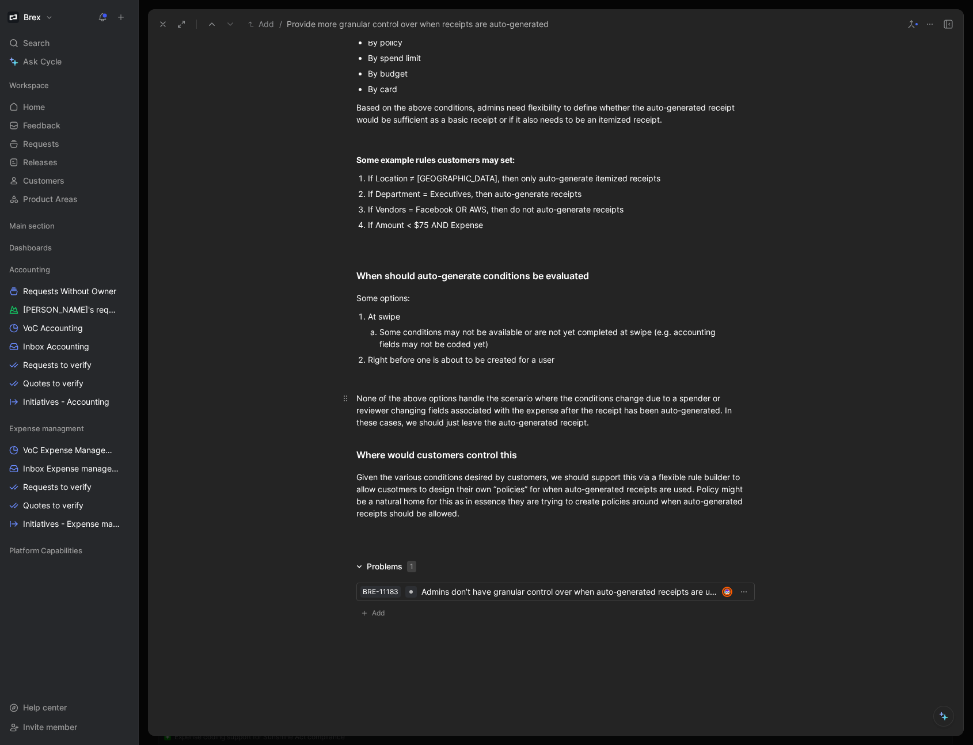
click at [440, 428] on div "None of the above options handle the scenario where the conditions change due t…" at bounding box center [555, 410] width 398 height 36
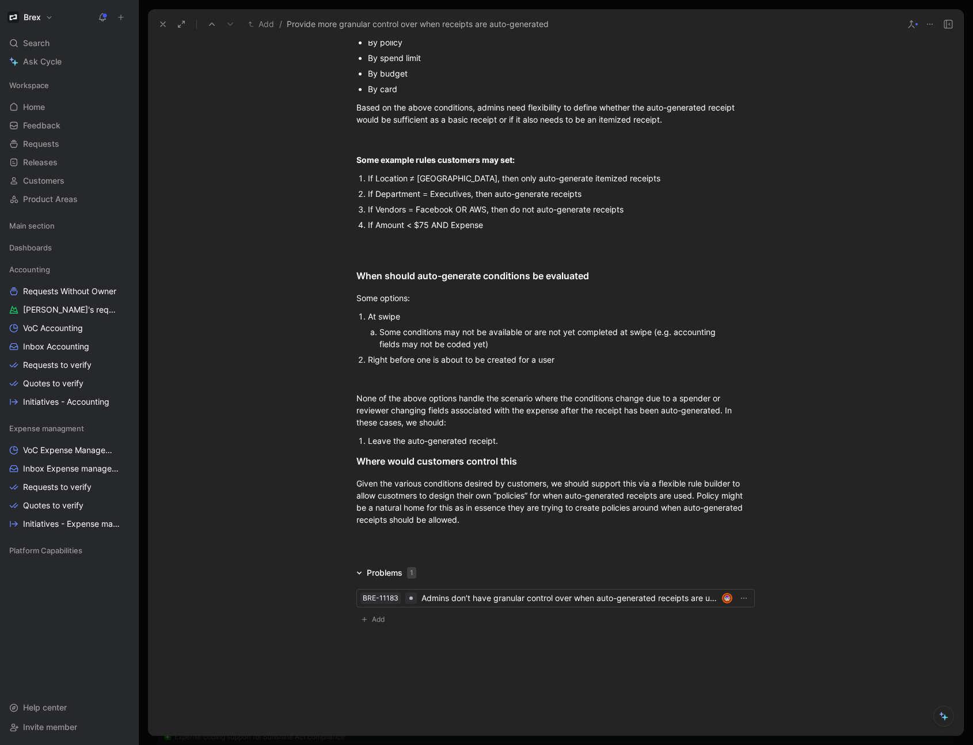
click at [515, 447] on div "Leave the auto-generated receipt." at bounding box center [561, 441] width 387 height 12
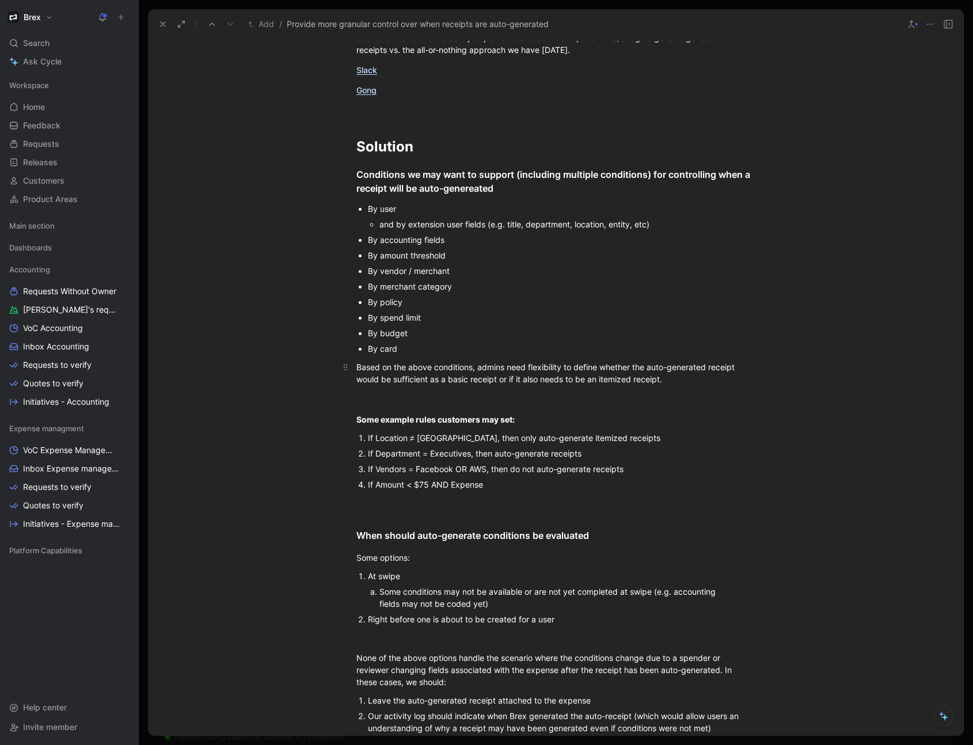
scroll to position [1838, 0]
click at [745, 185] on div "Conditions we may want to support (including multiple conditions) for controlli…" at bounding box center [555, 182] width 398 height 28
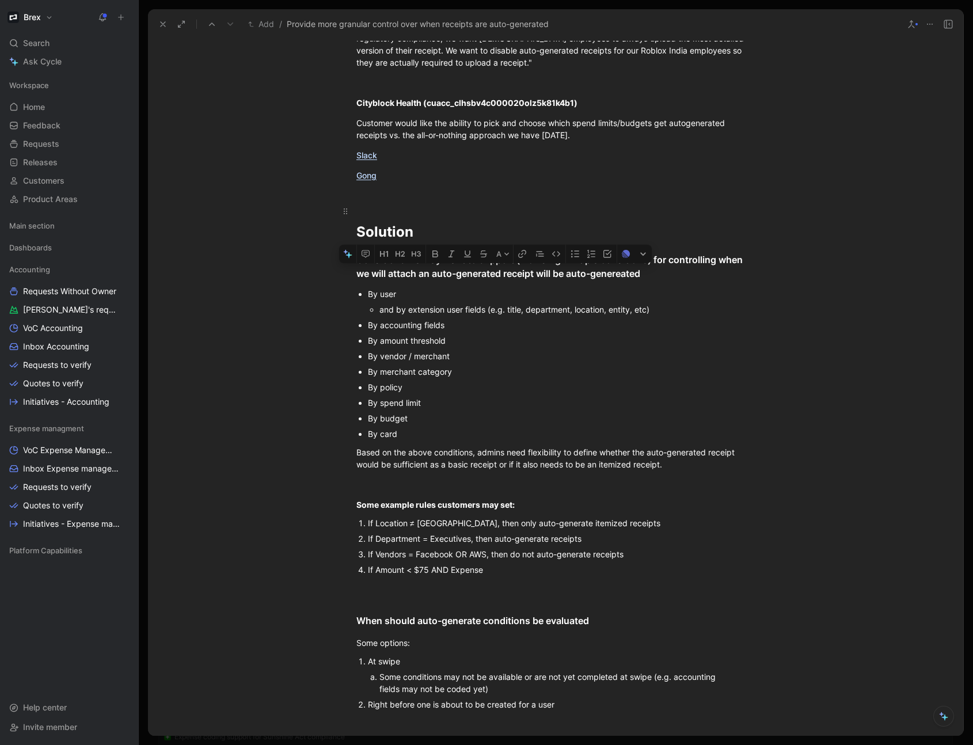
scroll to position [1655, 0]
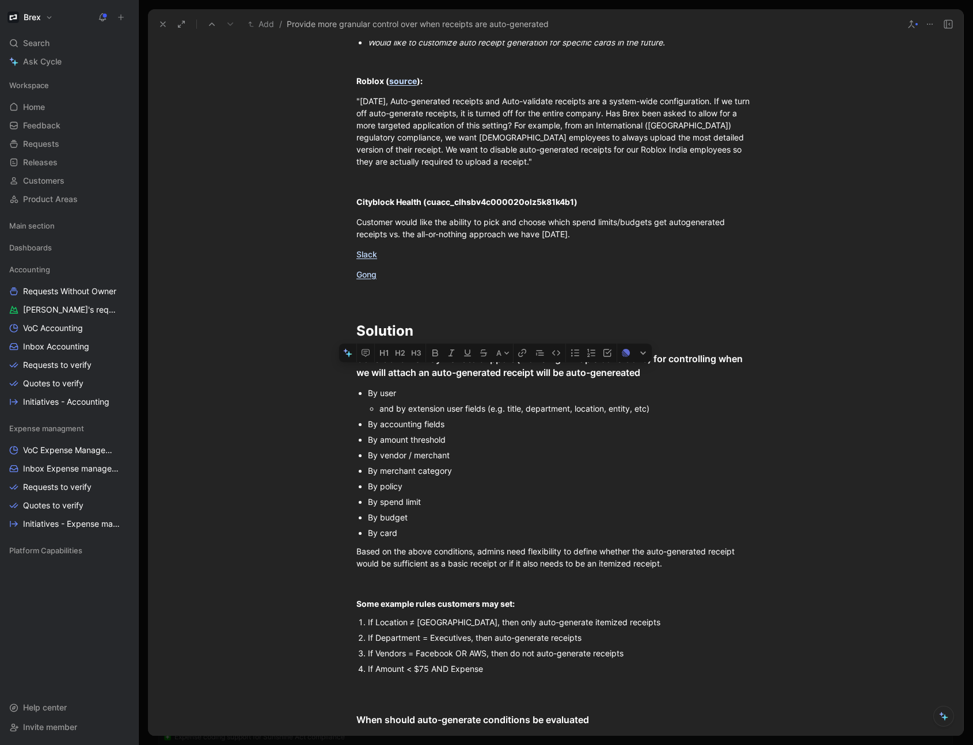
click at [594, 414] on div "and by extension user fields (e.g. title, department, location, entity, etc)" at bounding box center [566, 408] width 375 height 12
drag, startPoint x: 646, startPoint y: 387, endPoint x: 539, endPoint y: 384, distance: 107.1
click at [539, 379] on div "Conditions we may want to support (including multiple conditions) for controlli…" at bounding box center [555, 366] width 398 height 28
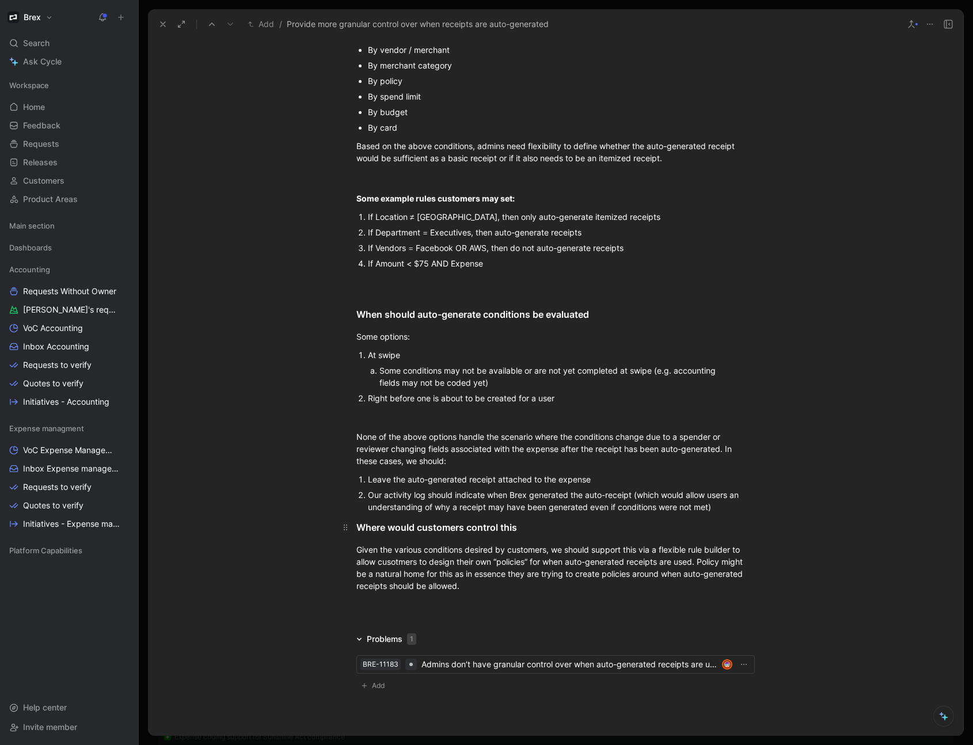
scroll to position [2107, 0]
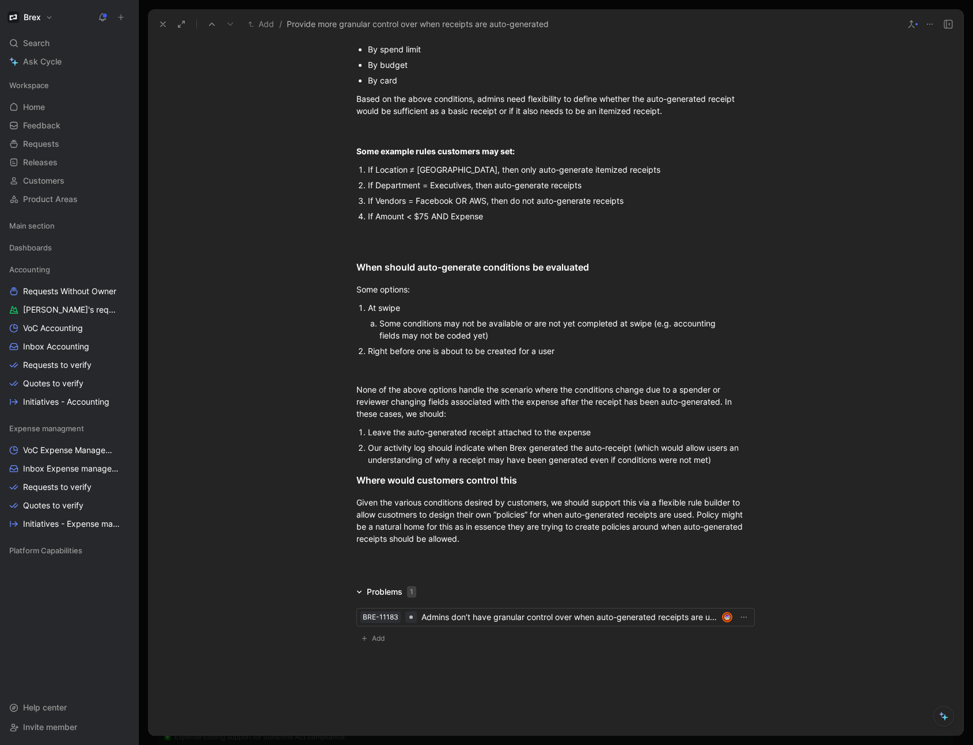
click at [461, 465] on div "Our activity log should indicate when Brex generated the auto-receipt (which wo…" at bounding box center [561, 454] width 387 height 24
click at [352, 492] on h3 "Where would customers control this" at bounding box center [555, 480] width 442 height 23
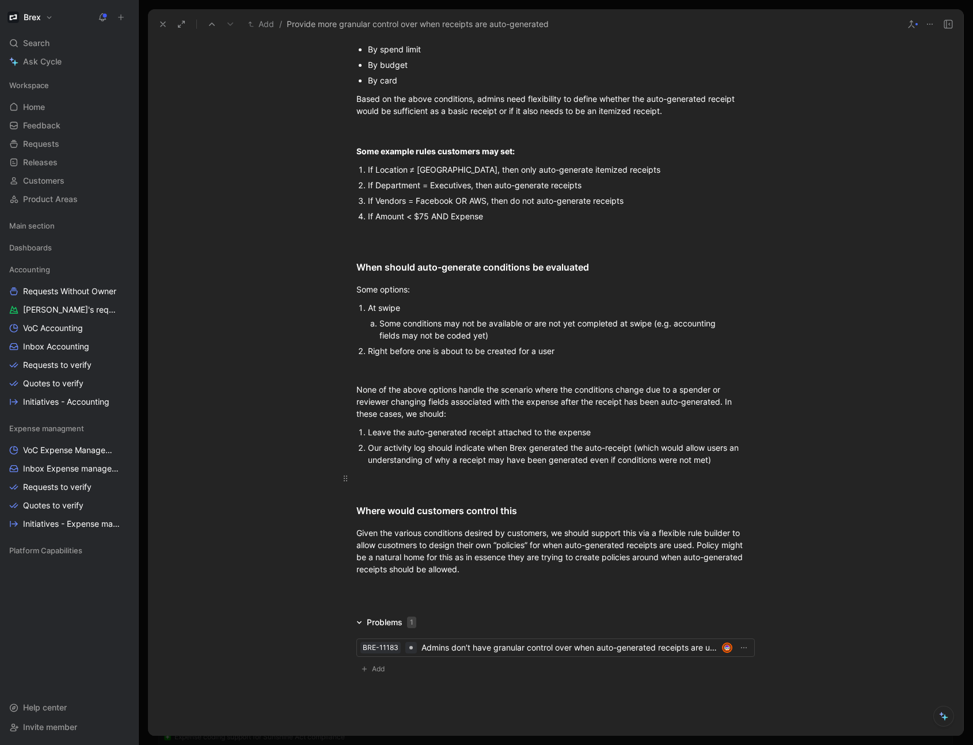
drag, startPoint x: 382, startPoint y: 496, endPoint x: 394, endPoint y: 495, distance: 12.1
click at [382, 484] on div at bounding box center [555, 478] width 398 height 12
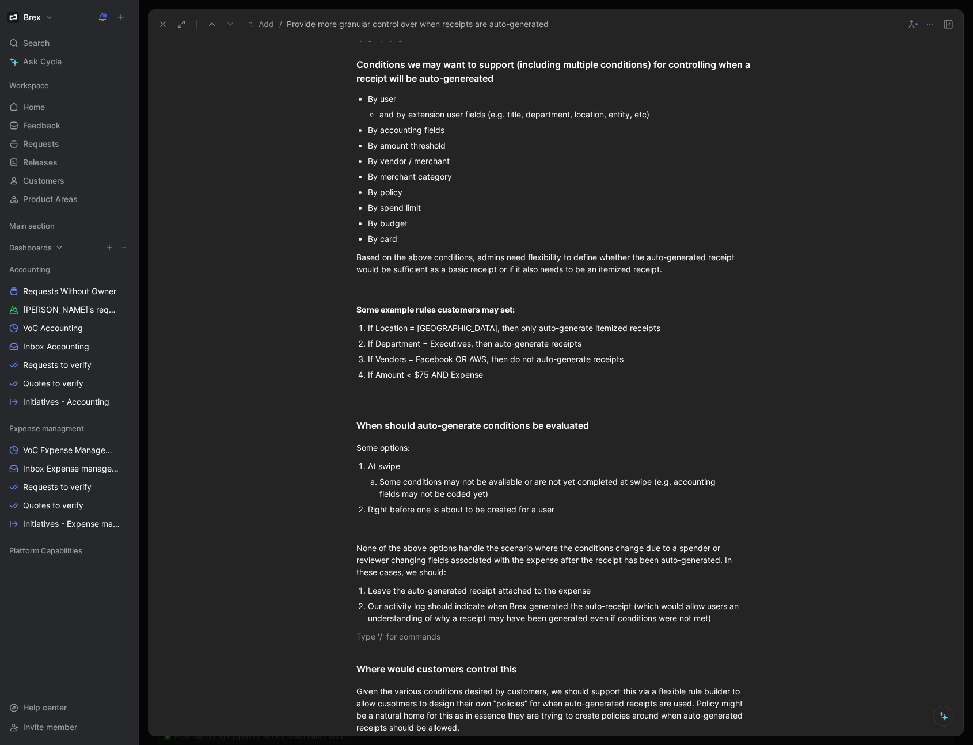
scroll to position [1899, 0]
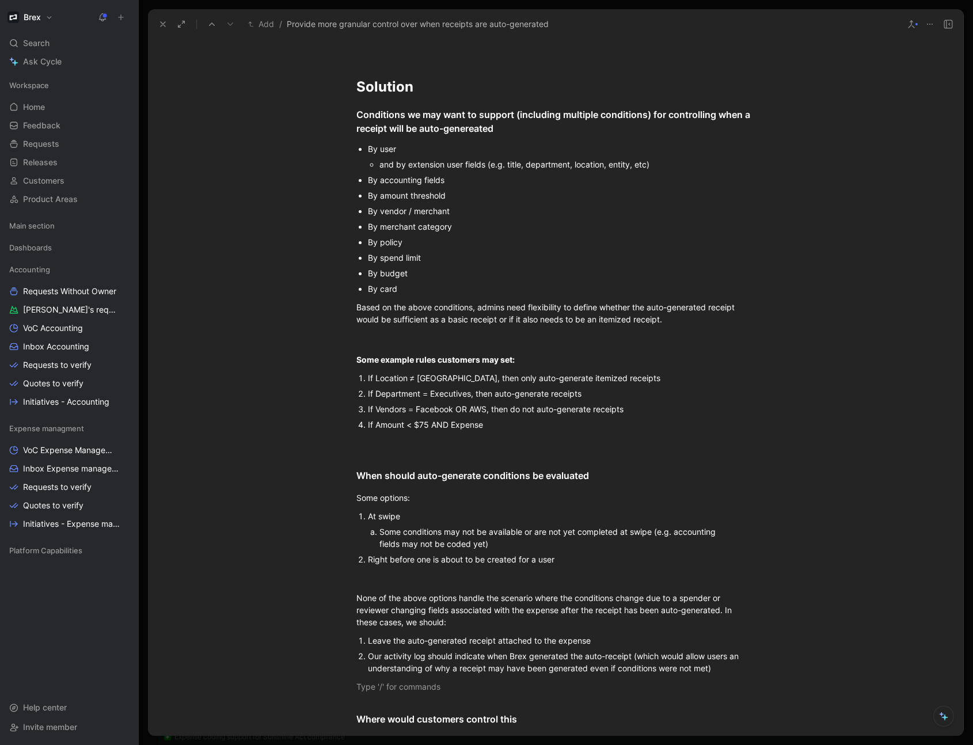
click at [465, 431] on div "If Amount < $75 AND Expense" at bounding box center [561, 425] width 387 height 12
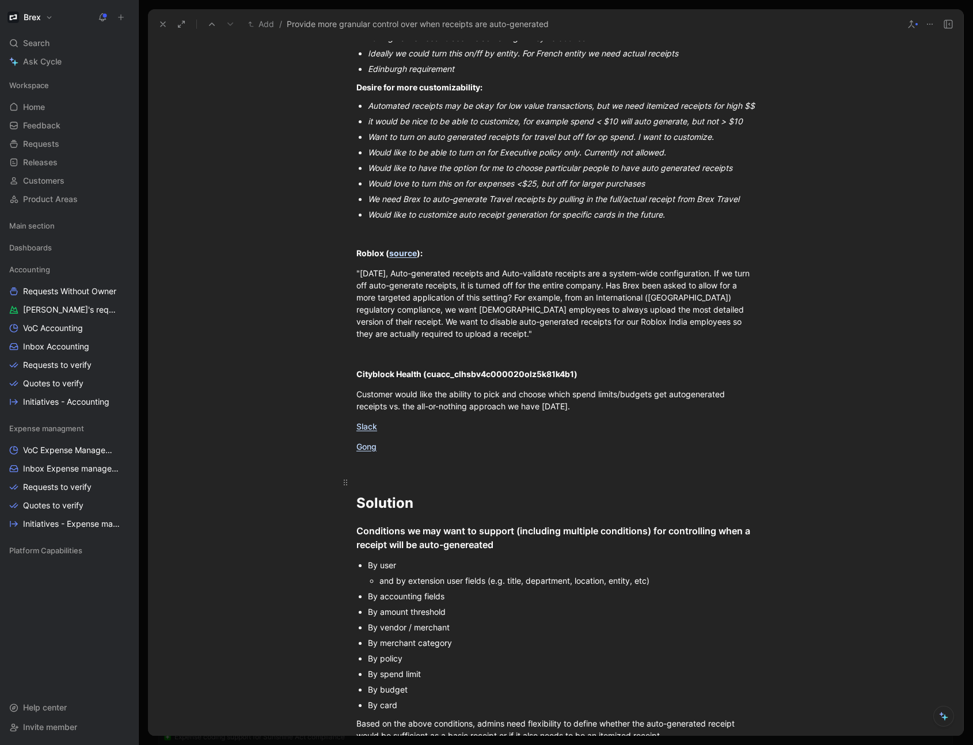
scroll to position [1530, 0]
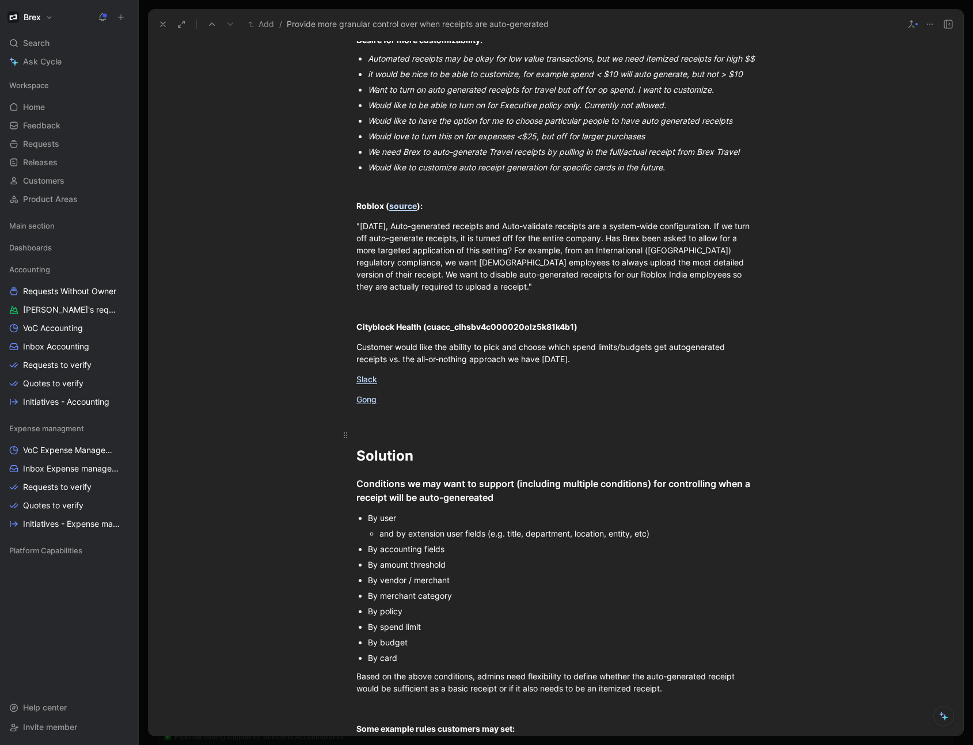
click at [424, 466] on div "Solution" at bounding box center [555, 445] width 398 height 41
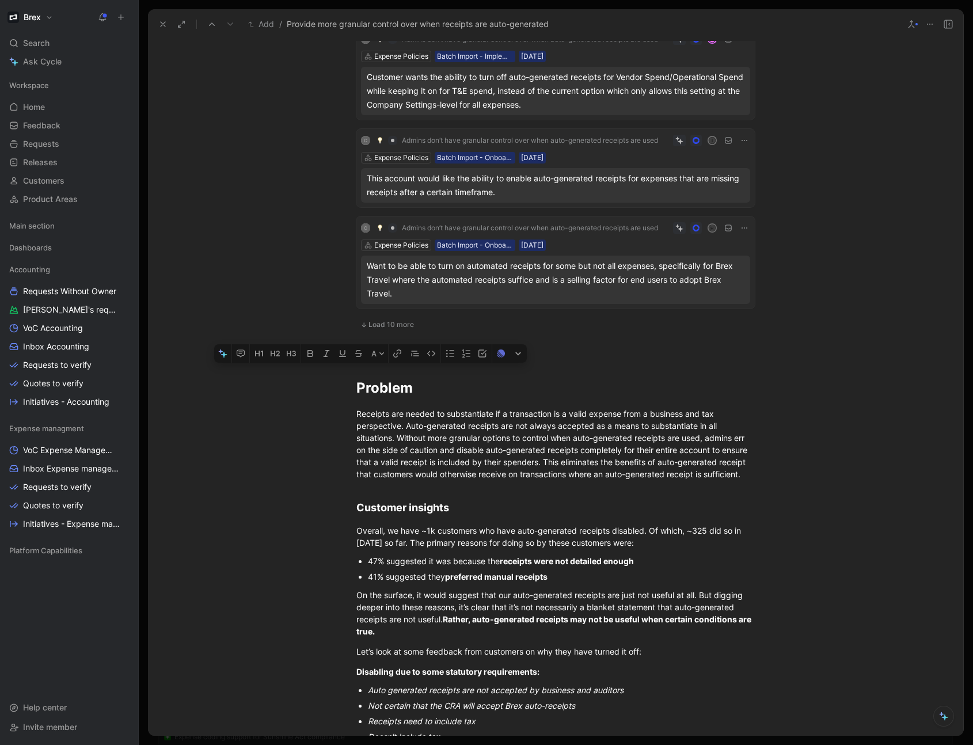
scroll to position [1668, 0]
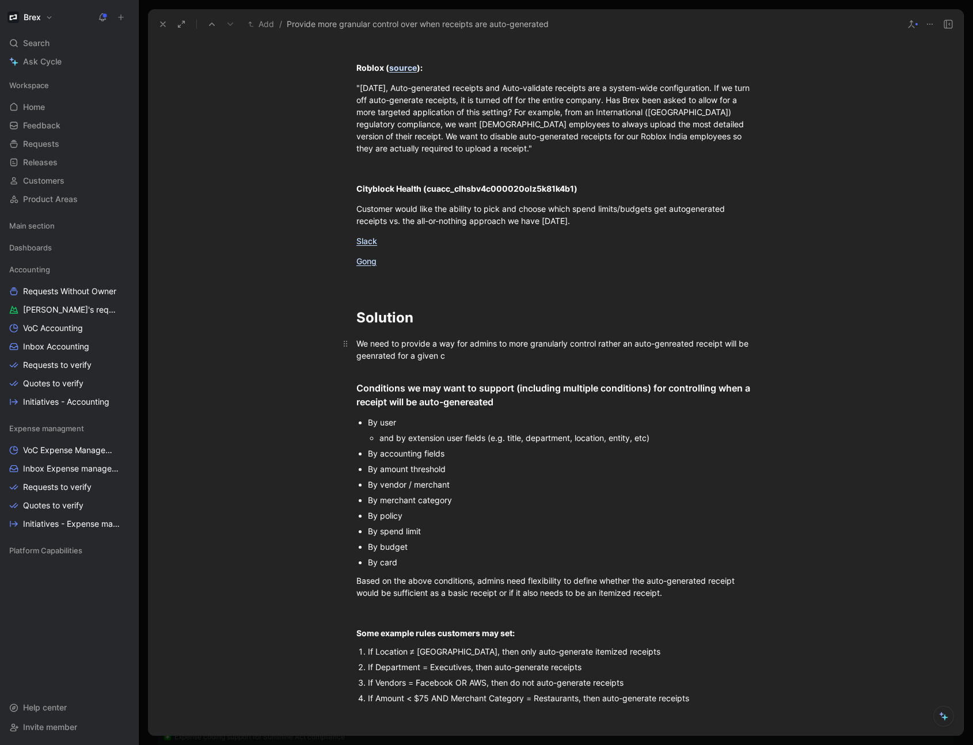
click at [611, 357] on span "We need to provide a way for admins to more granularly control rather an auto-g…" at bounding box center [553, 350] width 394 height 22
click at [601, 358] on span "We need to provide a way for admins to more granularly control whether an auto-…" at bounding box center [551, 350] width 390 height 22
click at [602, 358] on span "We need to provide a way for admins to more granularly control whether an auto-…" at bounding box center [551, 350] width 390 height 22
drag, startPoint x: 500, startPoint y: 371, endPoint x: 425, endPoint y: 367, distance: 74.9
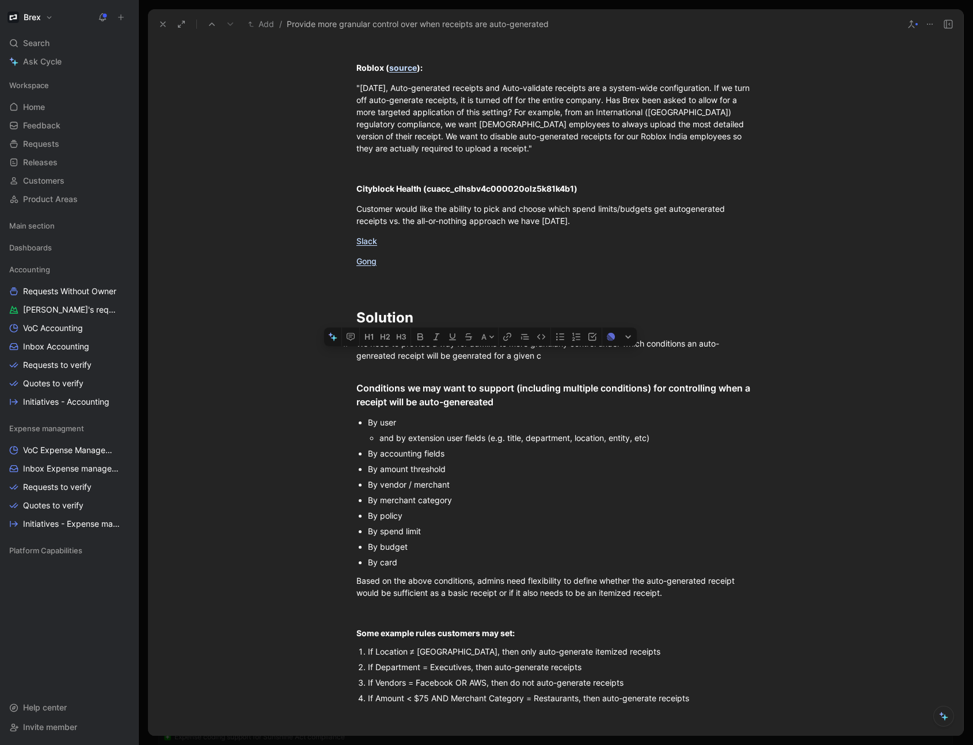
click at [425, 362] on div "We need to provide a way for admins to more granularly control under which cond…" at bounding box center [555, 349] width 398 height 24
click at [604, 360] on span "We need to provide a way for admins to more granularly control under which cond…" at bounding box center [537, 350] width 363 height 22
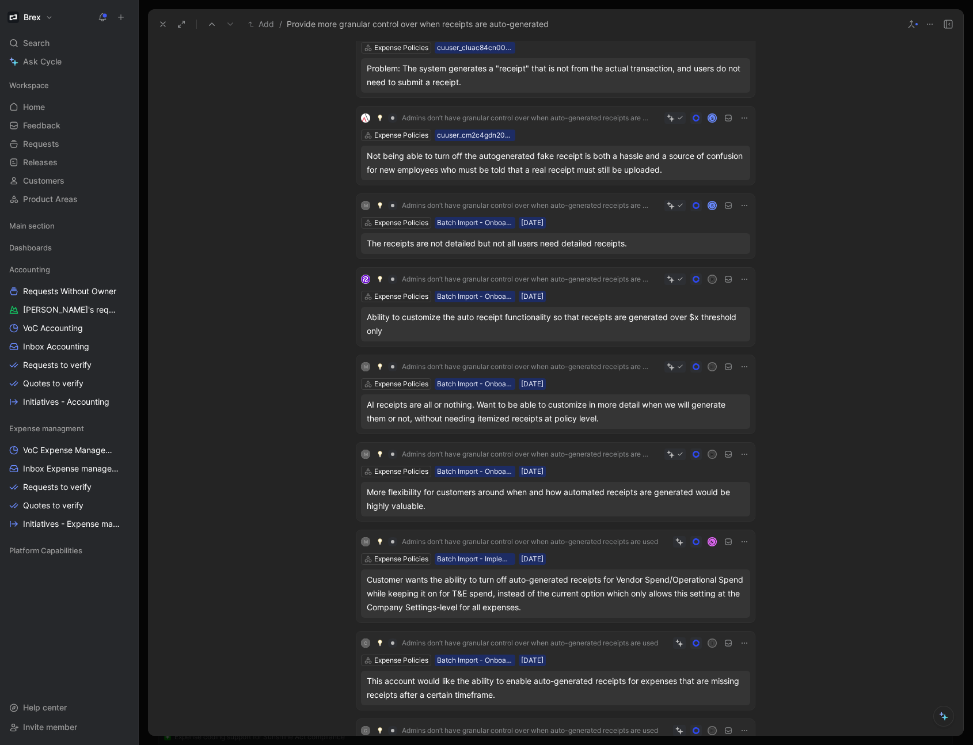
scroll to position [276, 0]
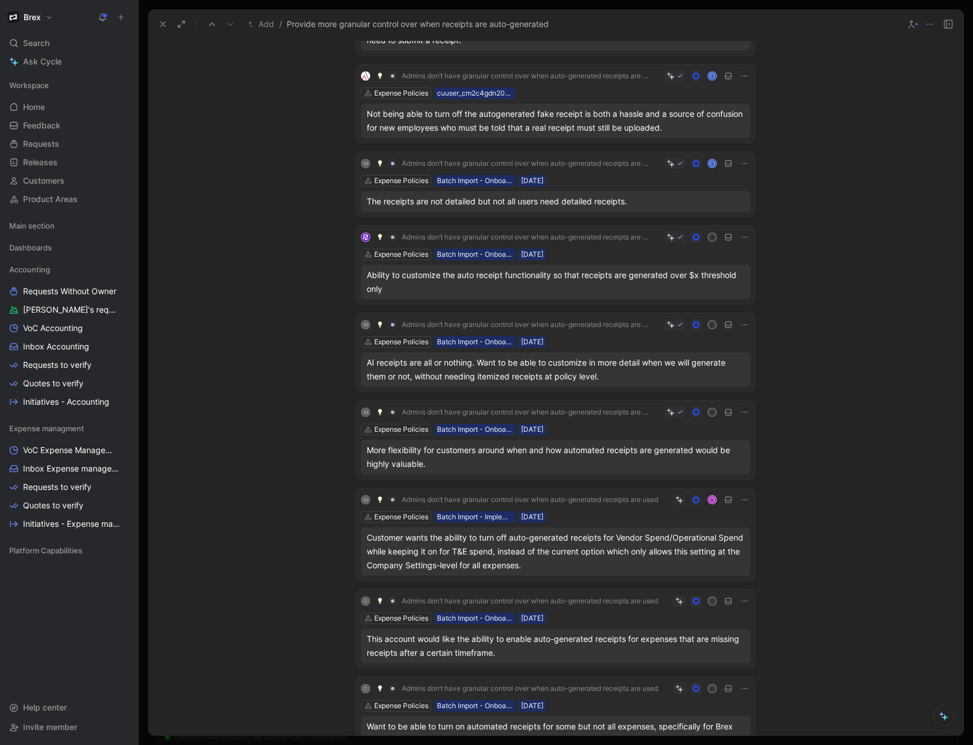
click at [163, 25] on use at bounding box center [163, 24] width 5 height 5
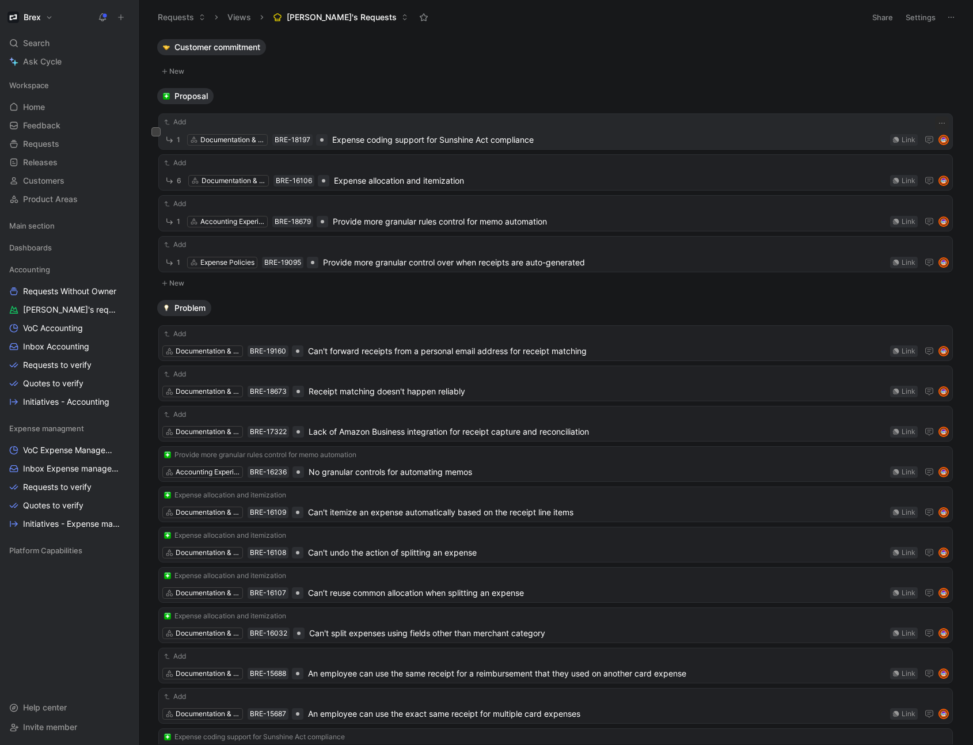
click at [546, 140] on span "Expense coding support for Sunshine Act compliance" at bounding box center [608, 140] width 553 height 14
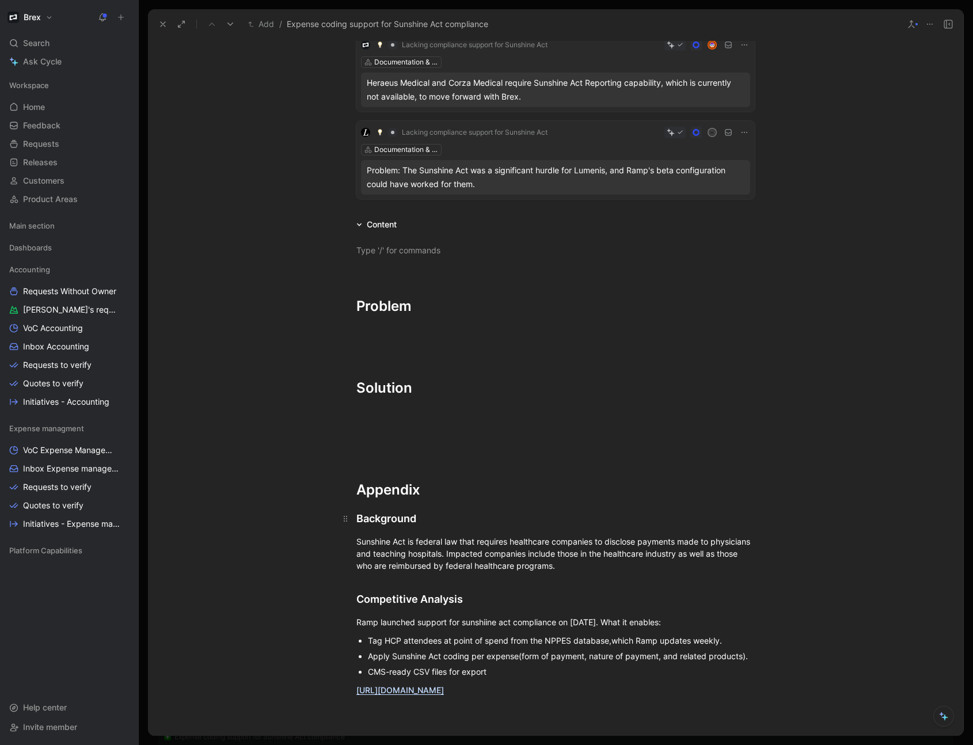
scroll to position [138, 0]
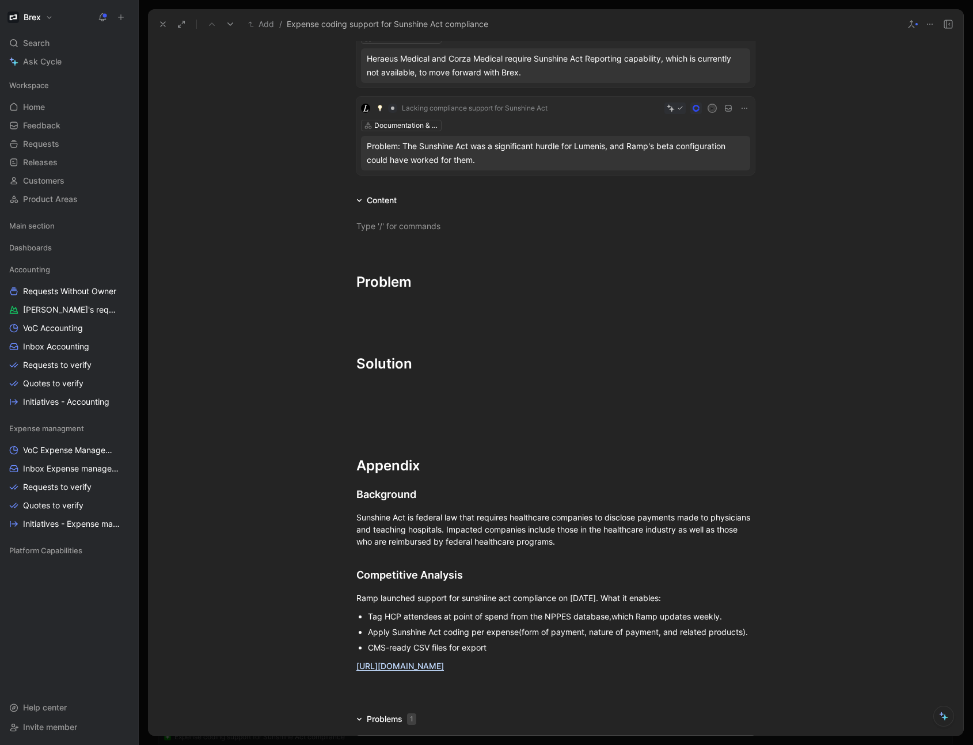
click at [370, 689] on div at bounding box center [555, 692] width 815 height 14
click at [538, 707] on div "Concur has third party integrations that enable" at bounding box center [555, 706] width 398 height 12
click at [497, 706] on div "Concur has third party integrations that enable external providers like MedProS…" at bounding box center [555, 706] width 398 height 12
click at [694, 708] on div "Concur has third party integrations that enable external providers like MedProS…" at bounding box center [555, 706] width 398 height 12
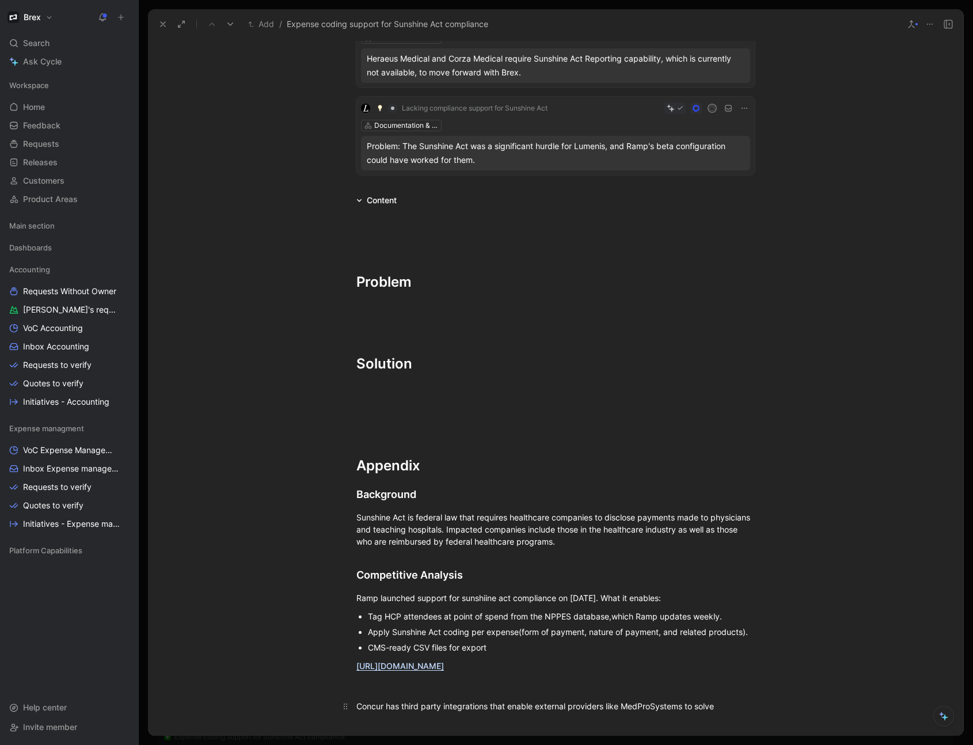
click at [489, 706] on div "Concur has third party integrations that enable external providers like MedProS…" at bounding box center [555, 706] width 398 height 12
drag, startPoint x: 725, startPoint y: 708, endPoint x: 451, endPoint y: 716, distance: 274.7
click at [451, 716] on div "Concur has third party integrations, like MedPro Concur Connect, that enable ex…" at bounding box center [555, 712] width 398 height 24
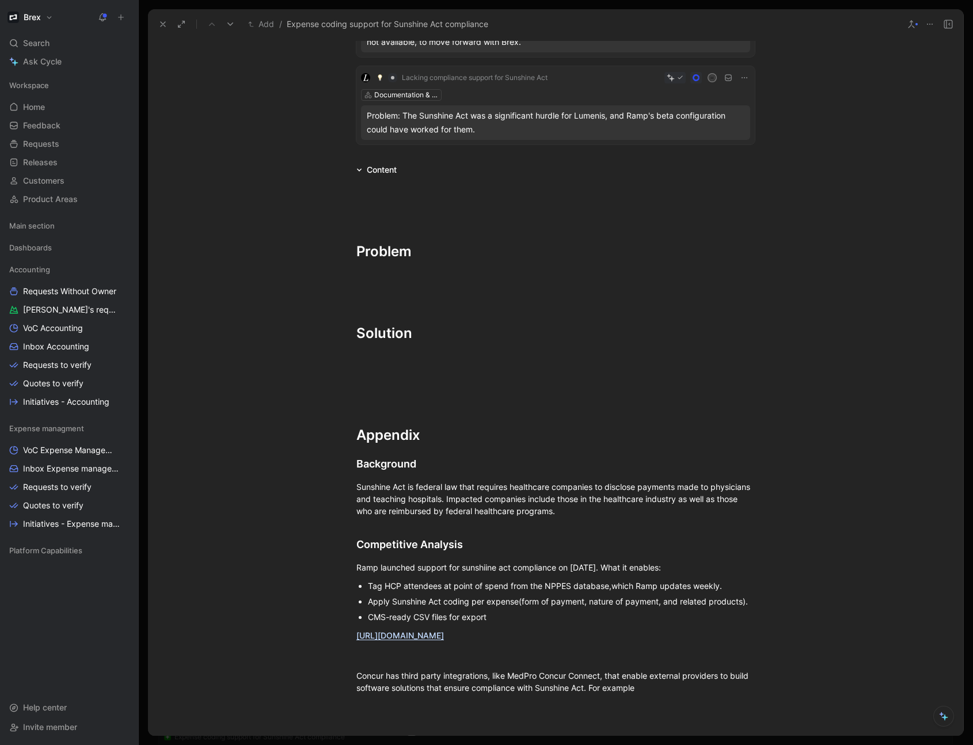
scroll to position [276, 0]
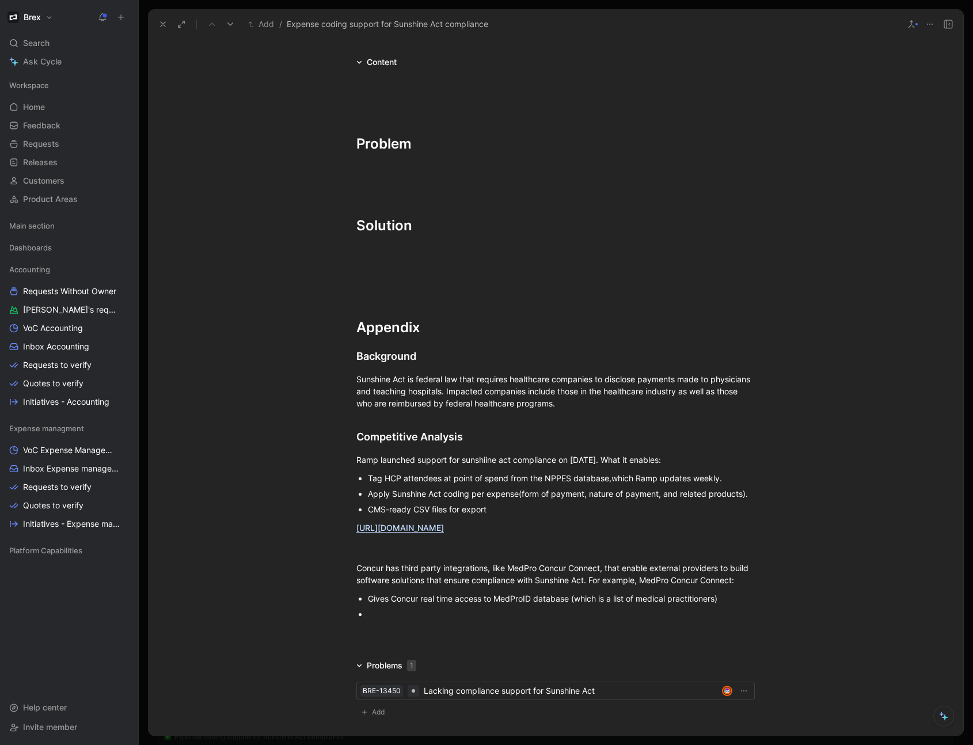
click at [729, 602] on div "Gives Concur real time access to MedProID database (which is a list of medical …" at bounding box center [561, 598] width 387 height 12
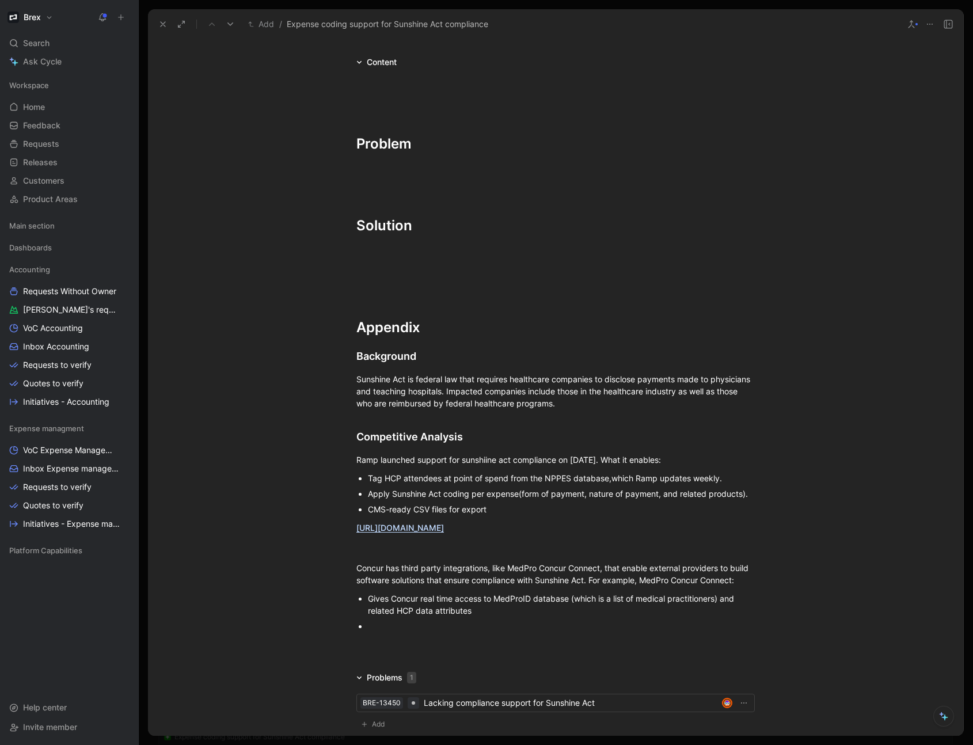
click at [430, 630] on div at bounding box center [561, 626] width 387 height 12
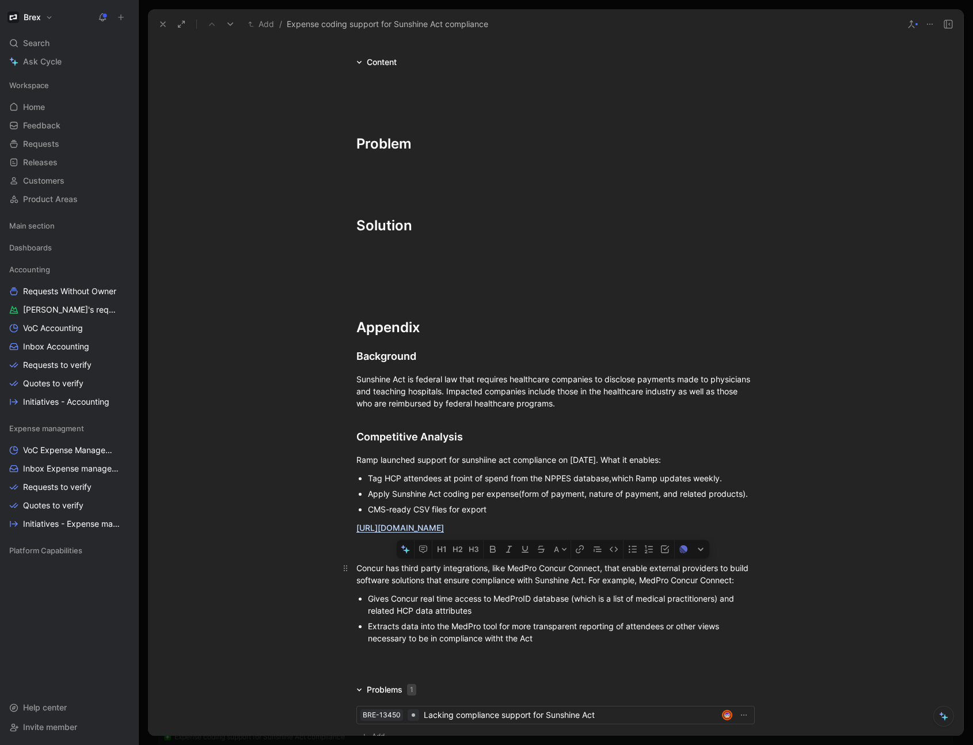
drag, startPoint x: 508, startPoint y: 568, endPoint x: 599, endPoint y: 572, distance: 91.6
click at [599, 572] on div "Concur has third party integrations, like MedPro Concur Connect, that enable ex…" at bounding box center [555, 574] width 398 height 24
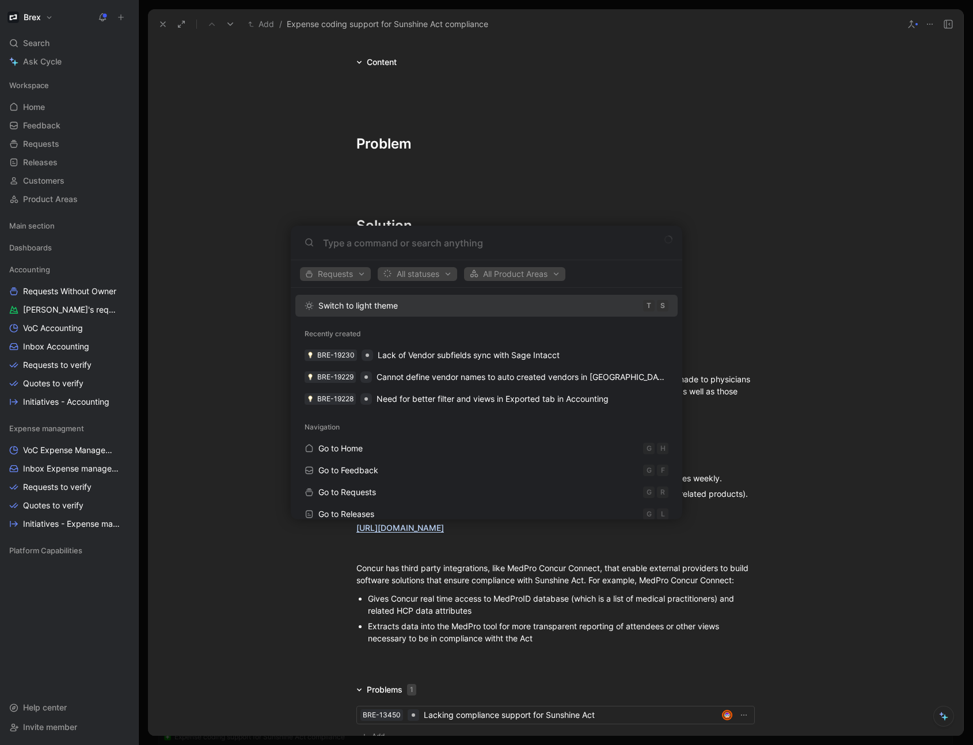
click at [572, 591] on body "Brex Search ⌘ K Ask Cycle Workspace Home G then H Feedback G then F Requests G …" at bounding box center [486, 372] width 973 height 745
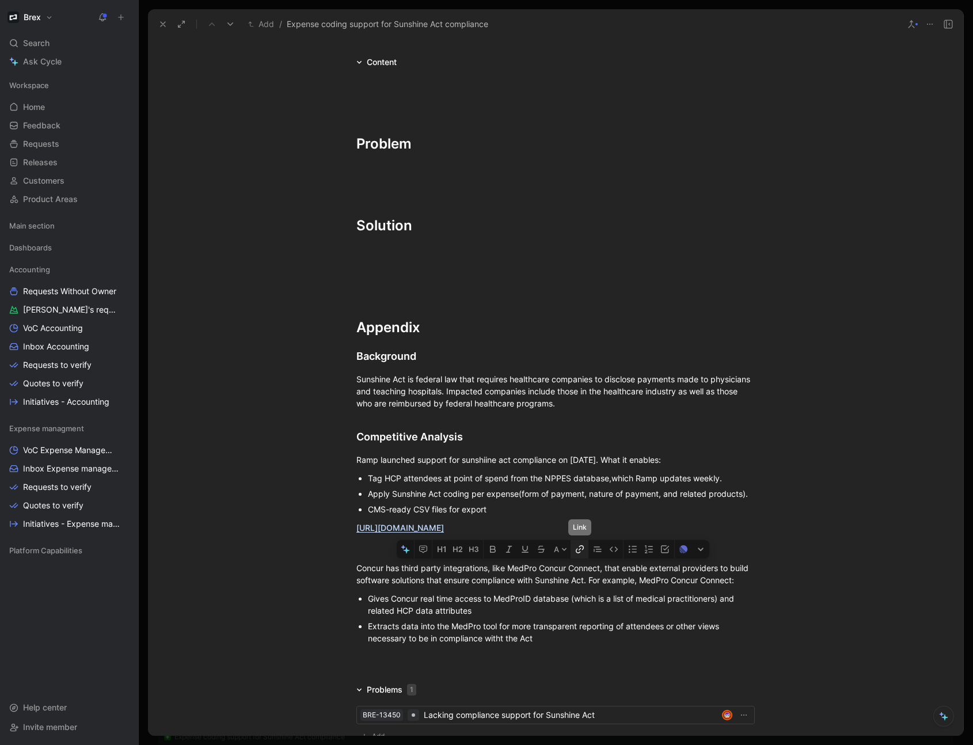
click at [576, 551] on icon "button" at bounding box center [578, 550] width 5 height 5
type input "[URL][DOMAIN_NAME]"
click at [680, 603] on p "Gives Concur real time access to MedProID database (which is a list of medical …" at bounding box center [561, 605] width 387 height 28
click at [369, 458] on div "Ramp launched support for sunshiine act compliance on [DATE]. What it enables:" at bounding box center [555, 460] width 398 height 12
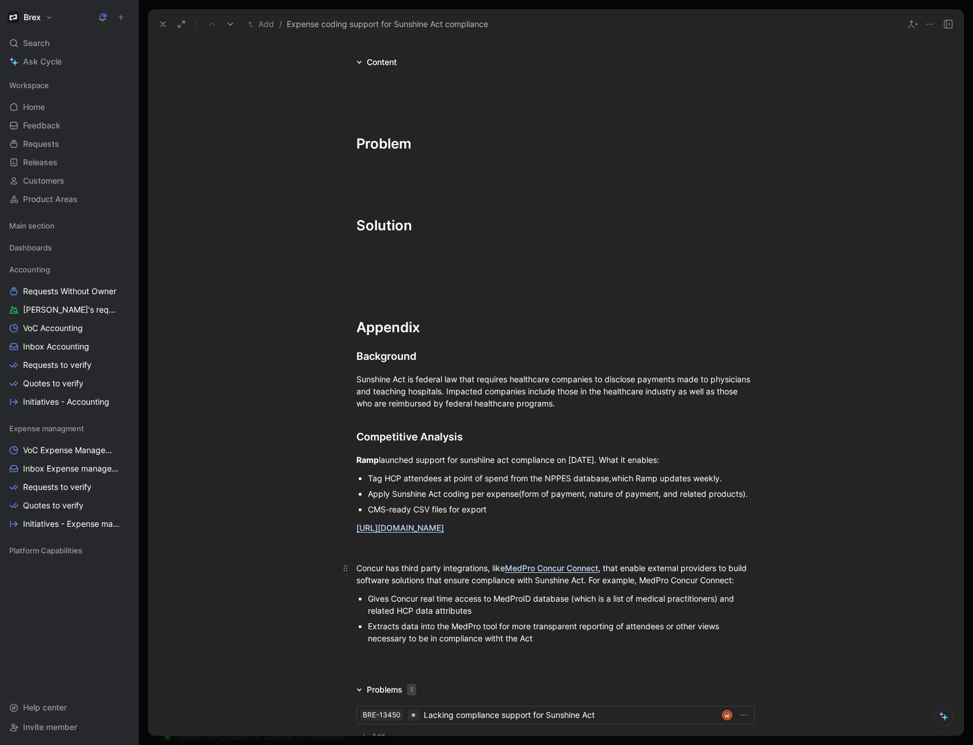
click at [371, 570] on div "Concur has third party integrations, like MedPro Concur Connect , that enable e…" at bounding box center [555, 574] width 398 height 24
click at [417, 586] on div "Concur has third party integrations, like MedPro Concur Connect , that enable e…" at bounding box center [555, 574] width 398 height 24
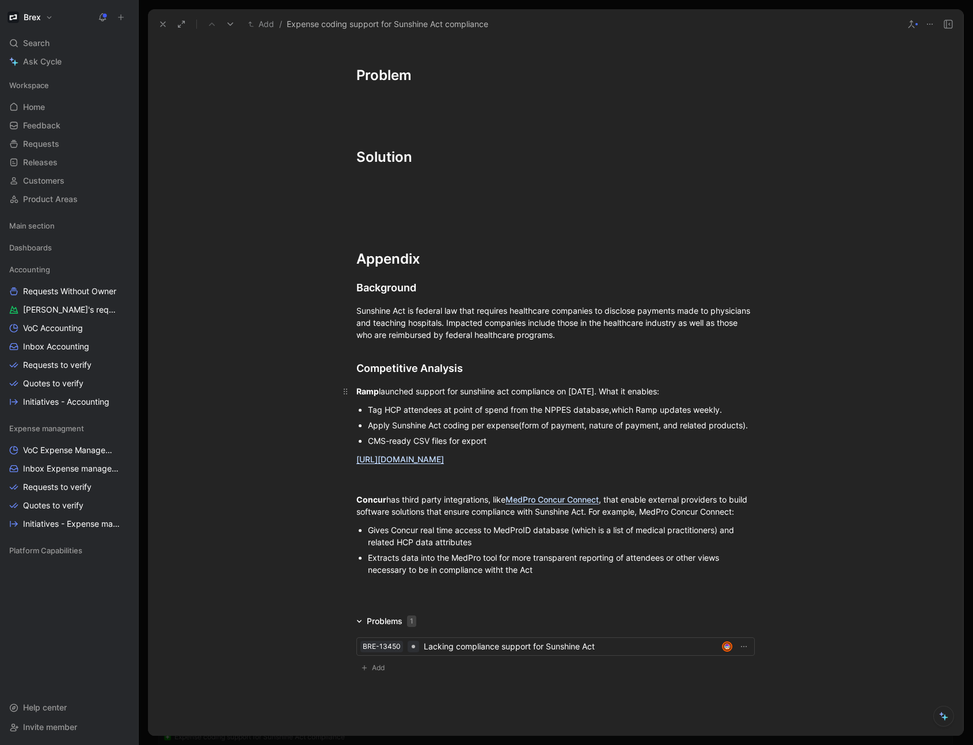
scroll to position [343, 0]
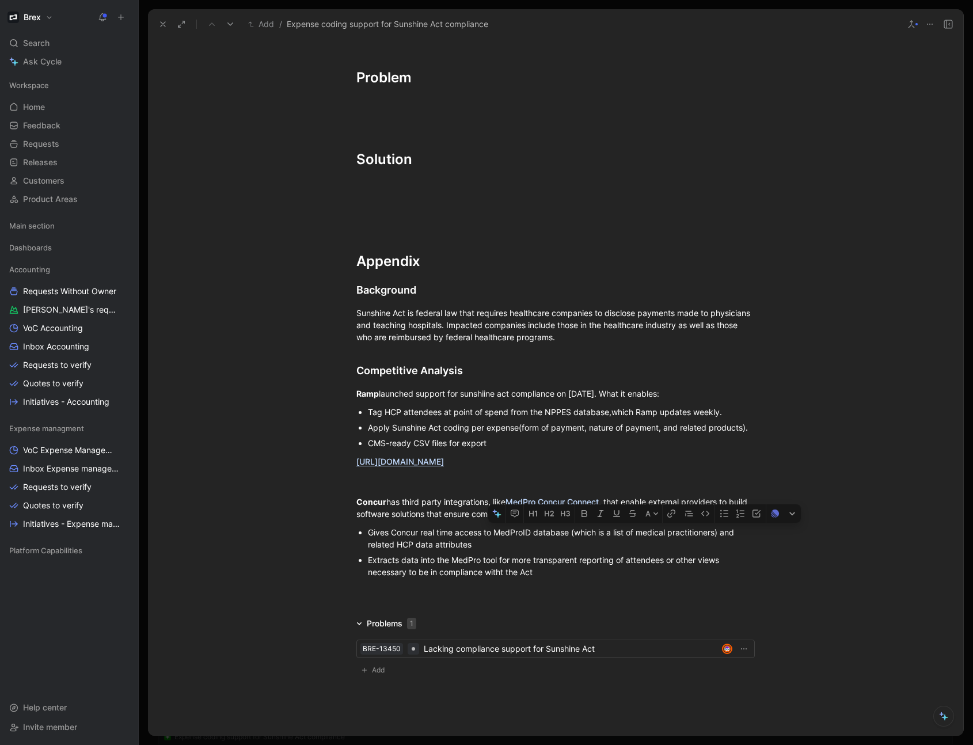
drag, startPoint x: 571, startPoint y: 545, endPoint x: 718, endPoint y: 545, distance: 147.4
click at [718, 545] on div "Gives Concur real time access to MedProID database (which is a list of medical …" at bounding box center [561, 538] width 387 height 24
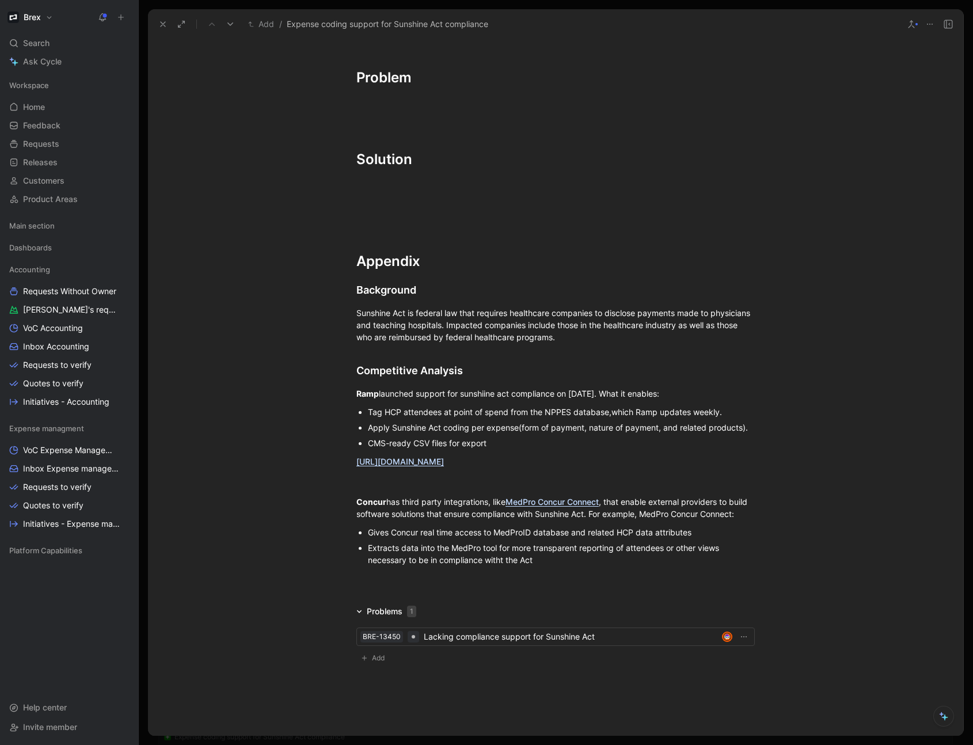
click at [705, 538] on div "Gives Concur real time access to MedProID database and related HCP data attribu…" at bounding box center [561, 532] width 387 height 12
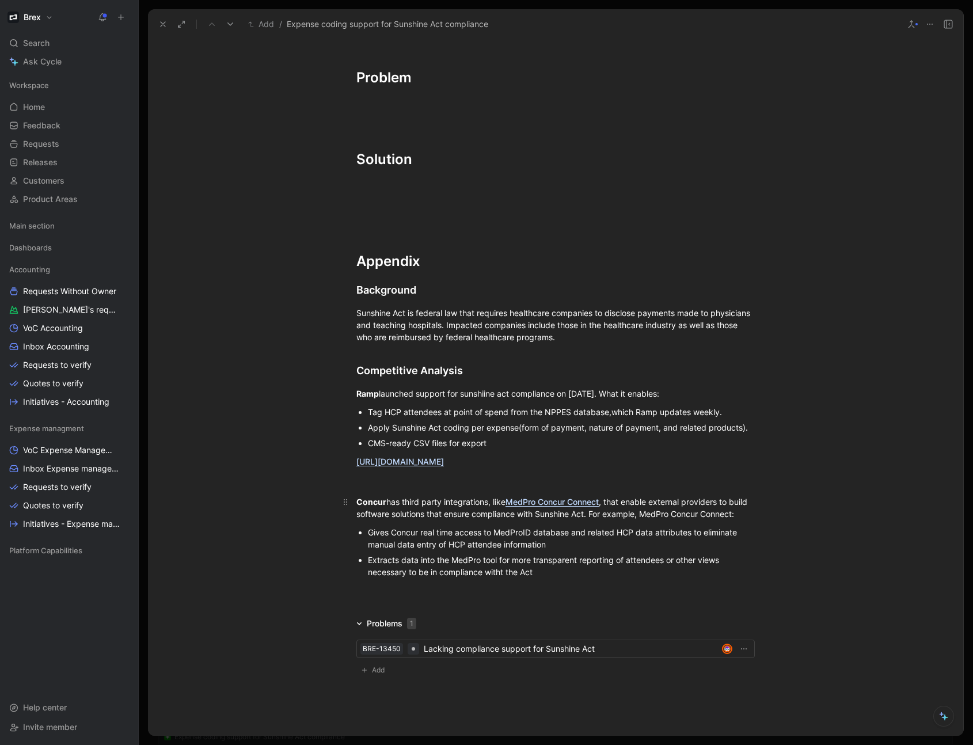
click at [466, 520] on div "Concur has third party integrations, like MedPro Concur Connect , that enable e…" at bounding box center [555, 508] width 398 height 24
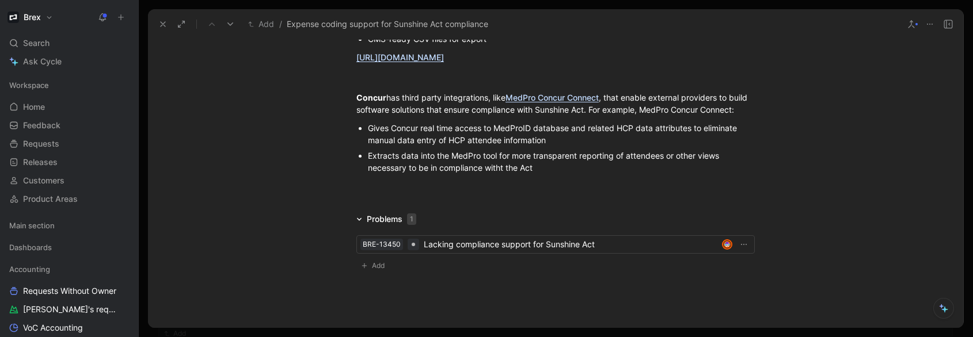
scroll to position [818, 0]
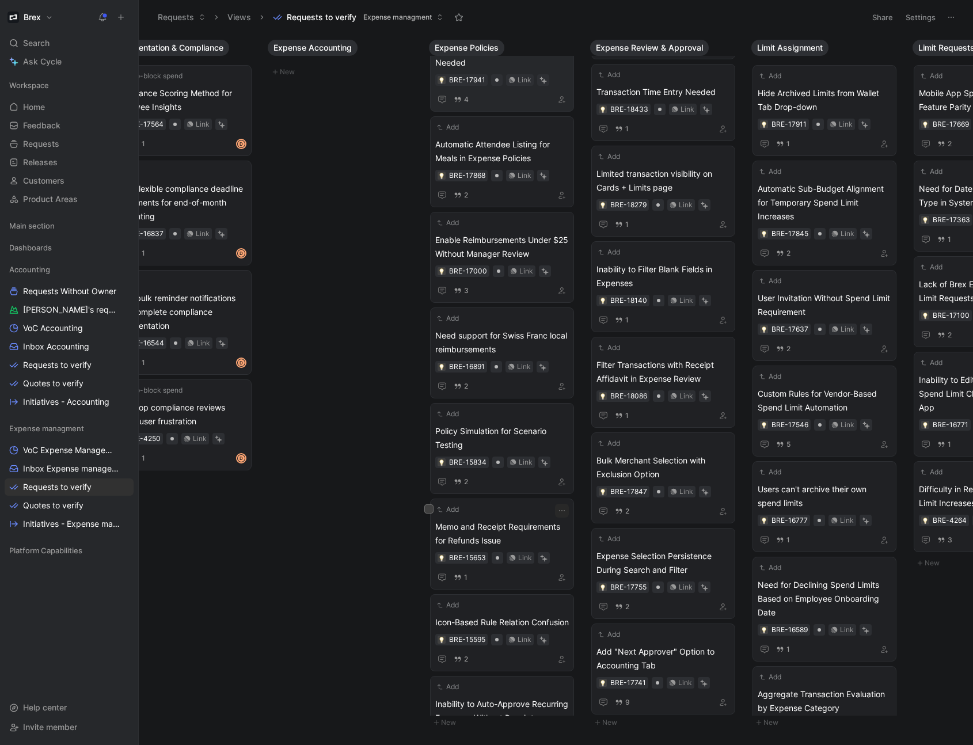
scroll to position [679, 0]
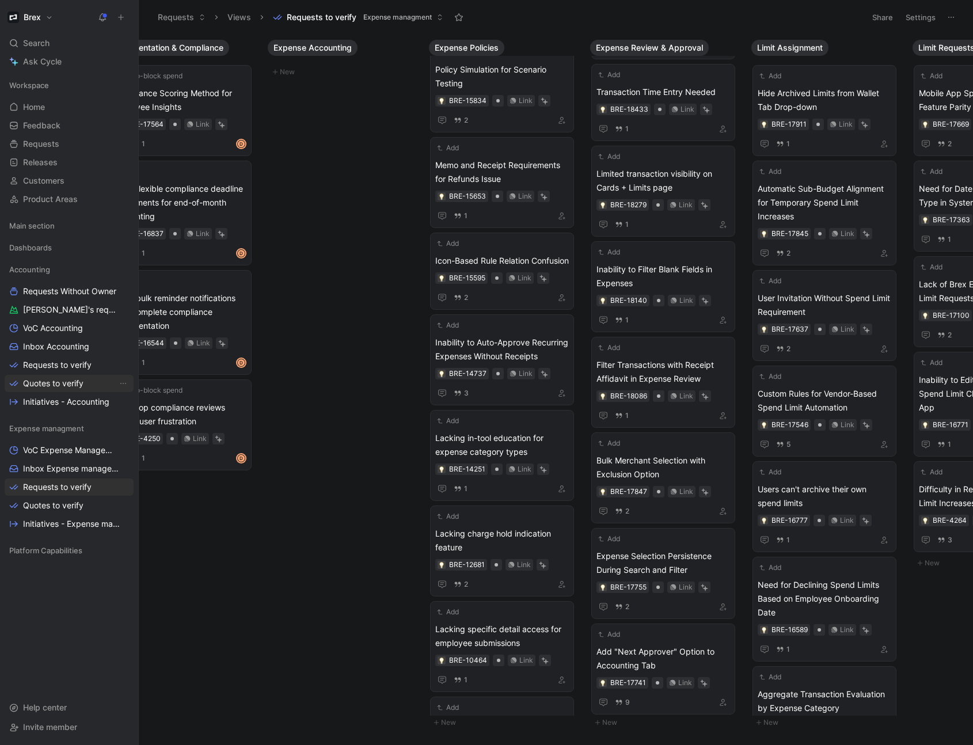
click at [57, 388] on span "Quotes to verify" at bounding box center [53, 384] width 60 height 12
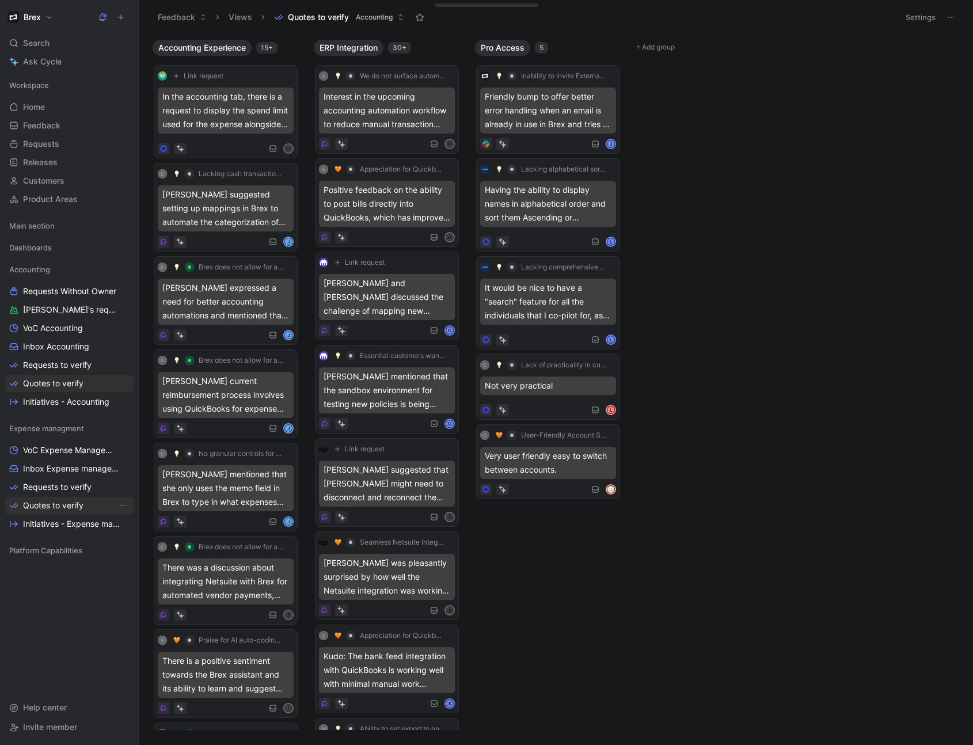
click at [52, 499] on link "Quotes to verify" at bounding box center [69, 505] width 129 height 17
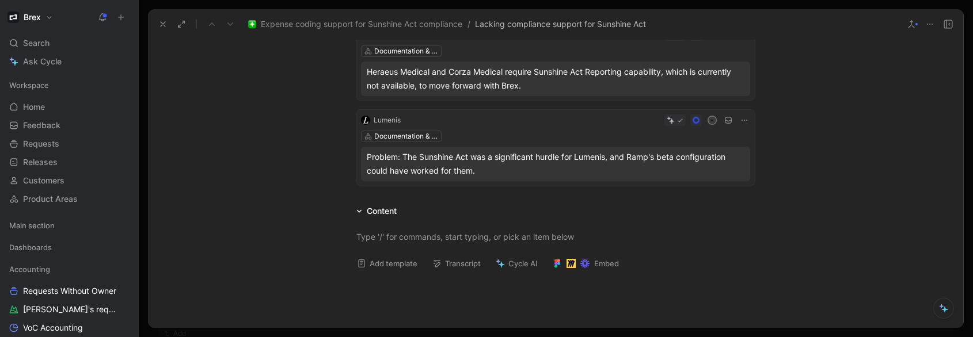
scroll to position [207, 0]
